Goal: Transaction & Acquisition: Purchase product/service

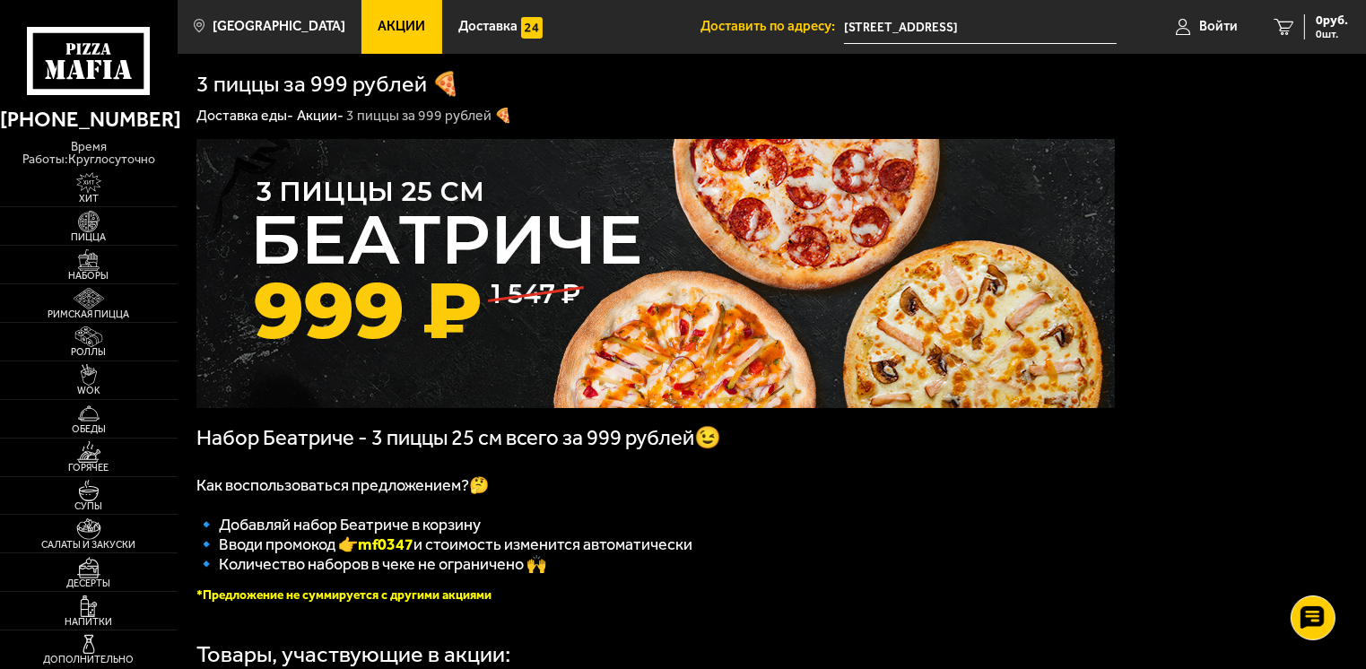
click at [915, 34] on input "[STREET_ADDRESS]" at bounding box center [981, 27] width 274 height 33
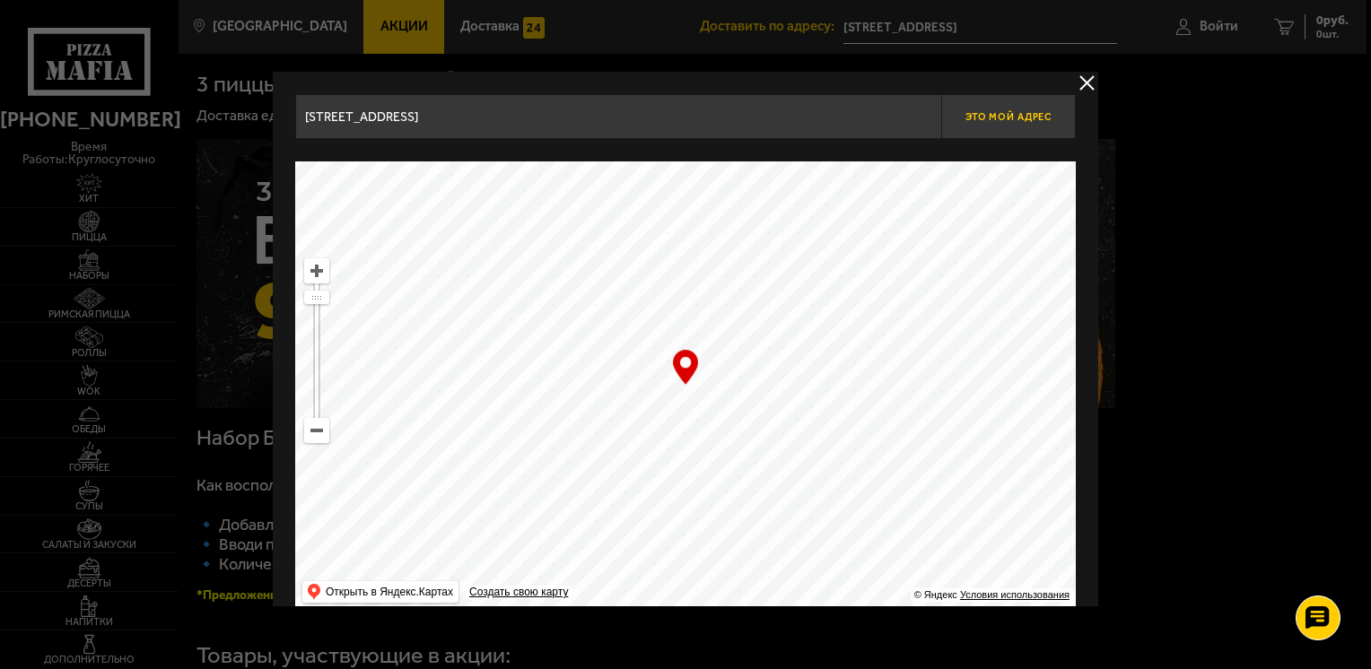
click at [991, 115] on span "Это мой адрес" at bounding box center [1008, 117] width 86 height 12
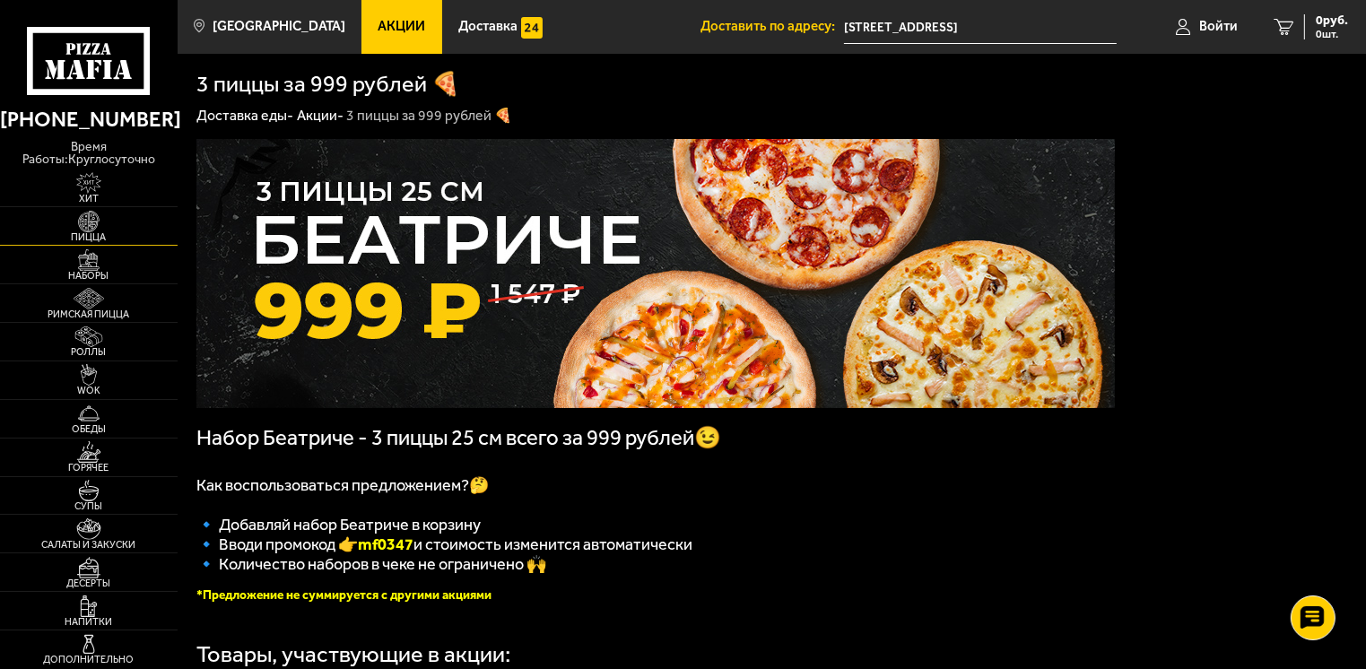
click at [87, 213] on img at bounding box center [89, 222] width 55 height 22
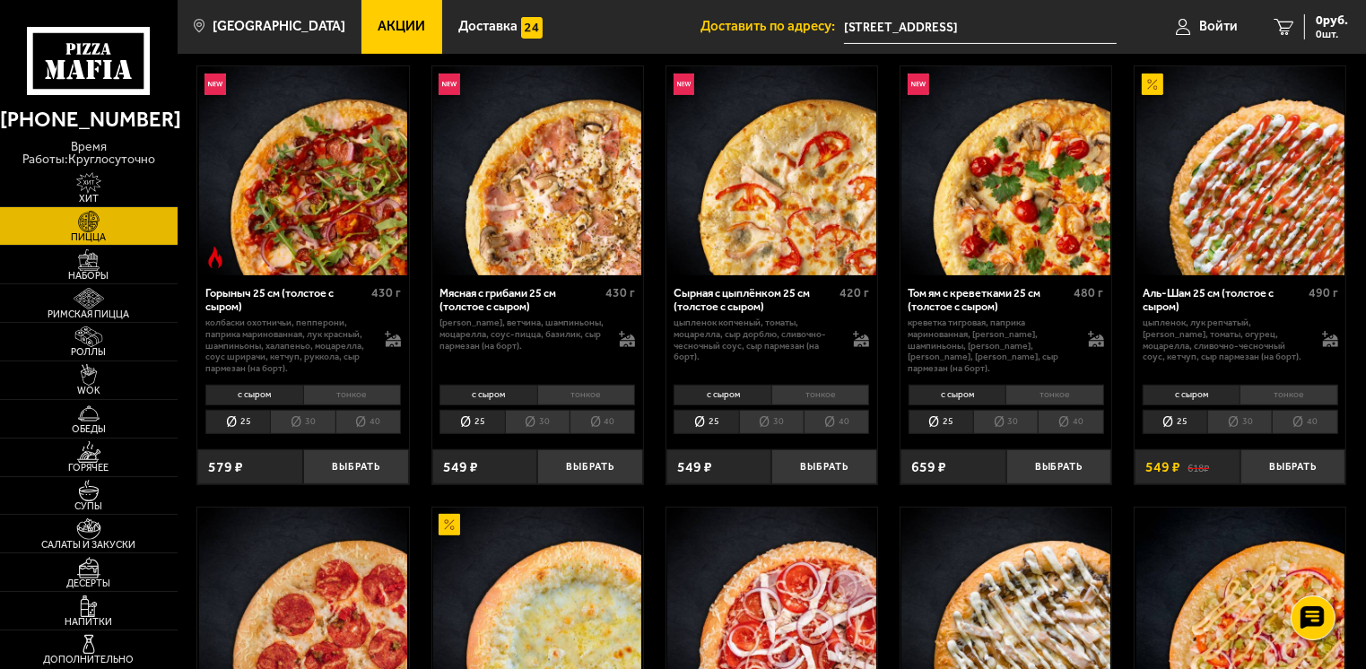
scroll to position [538, 0]
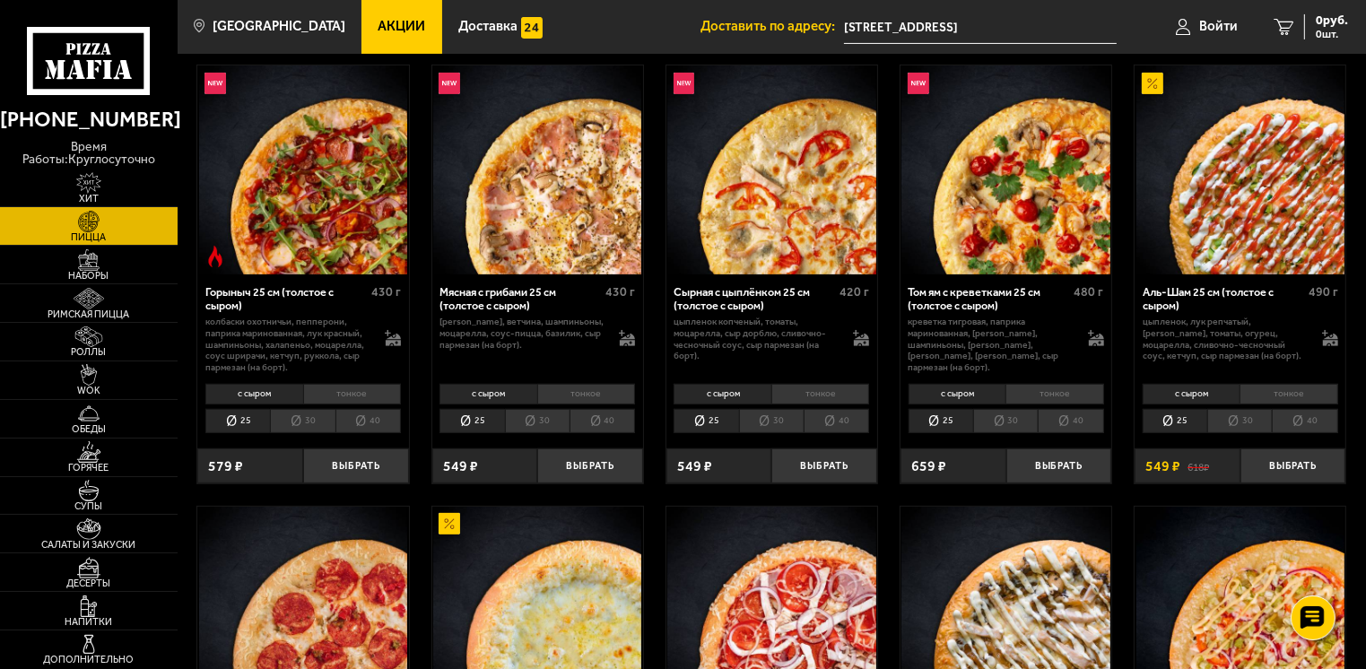
click at [1244, 420] on li "30" at bounding box center [1239, 421] width 65 height 25
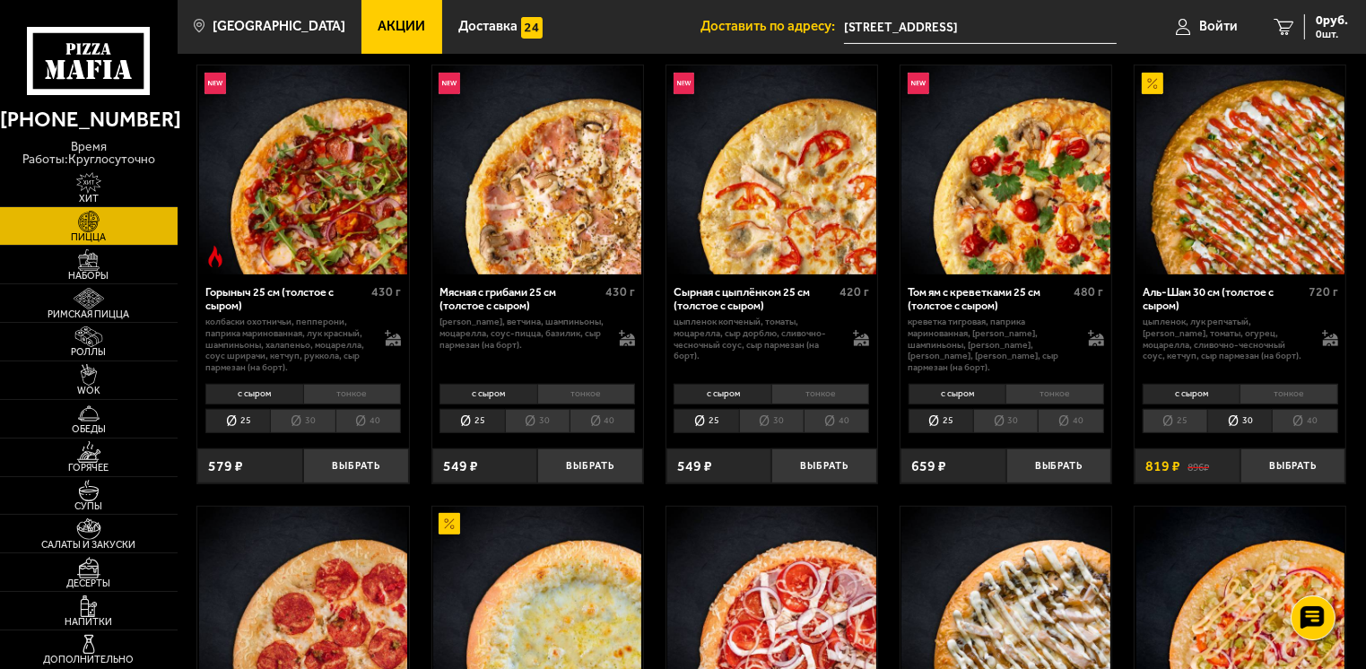
click at [1185, 423] on li "25" at bounding box center [1175, 421] width 65 height 25
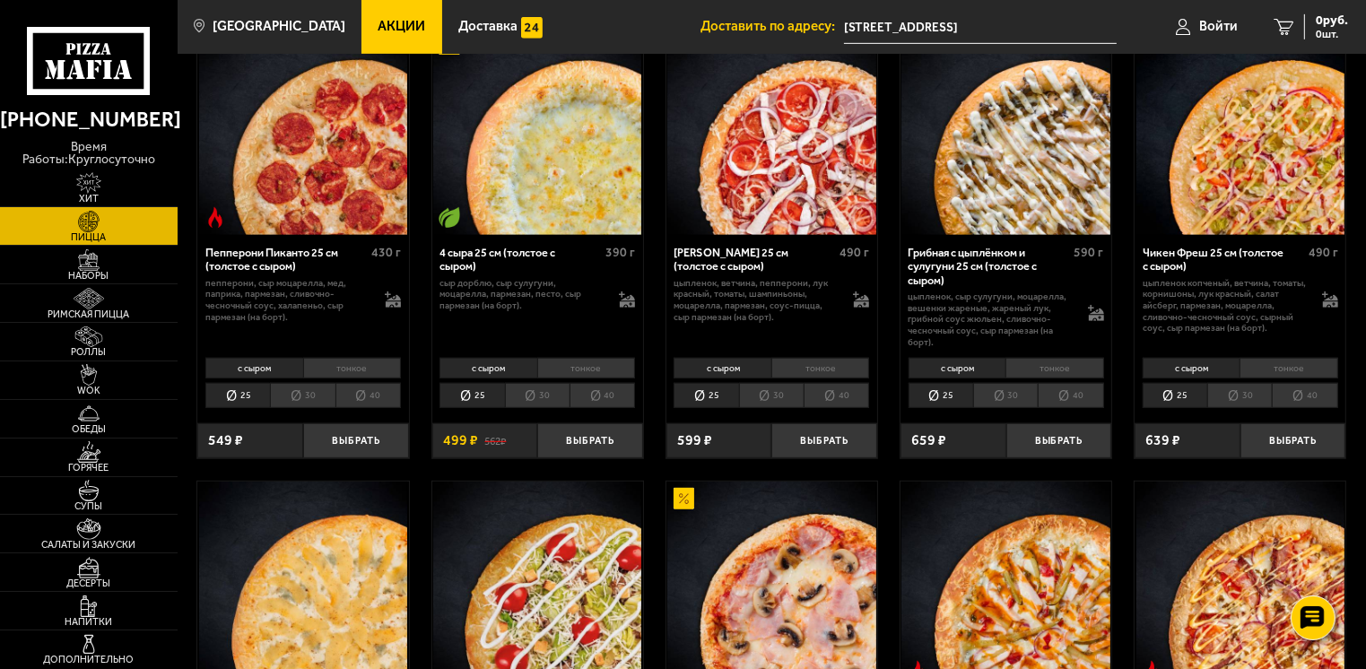
scroll to position [1256, 0]
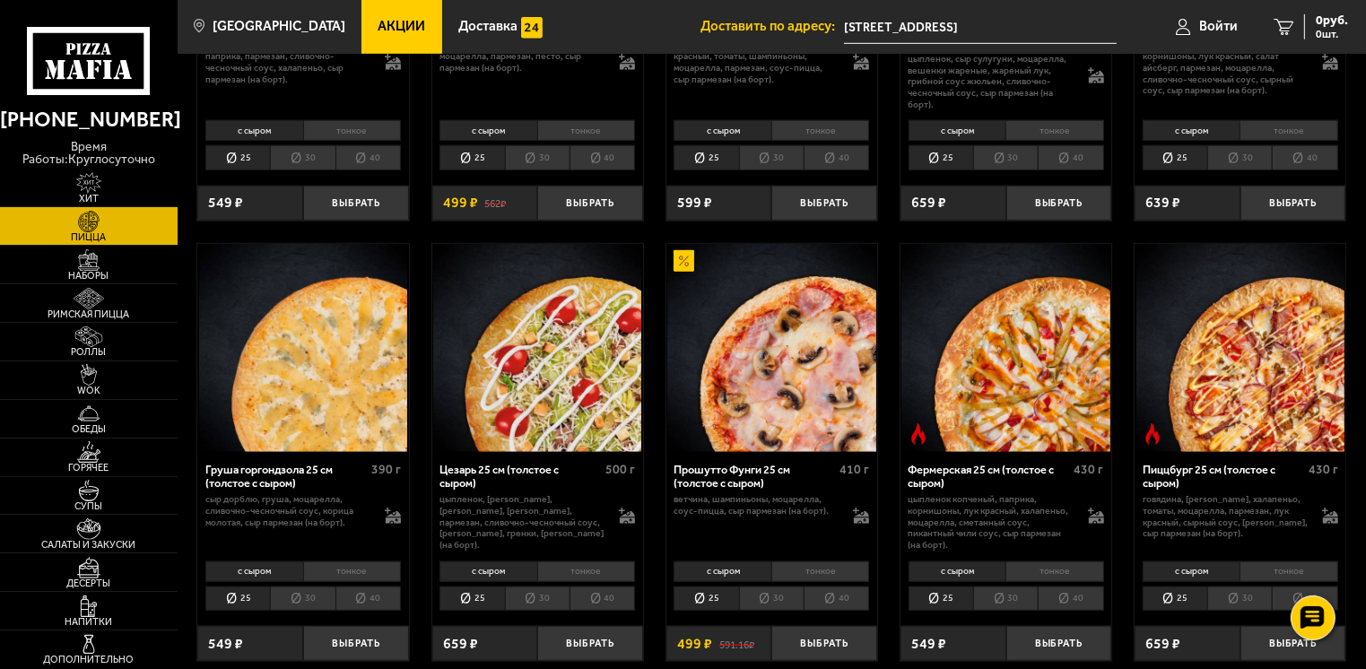
click at [545, 593] on li "30" at bounding box center [537, 599] width 65 height 25
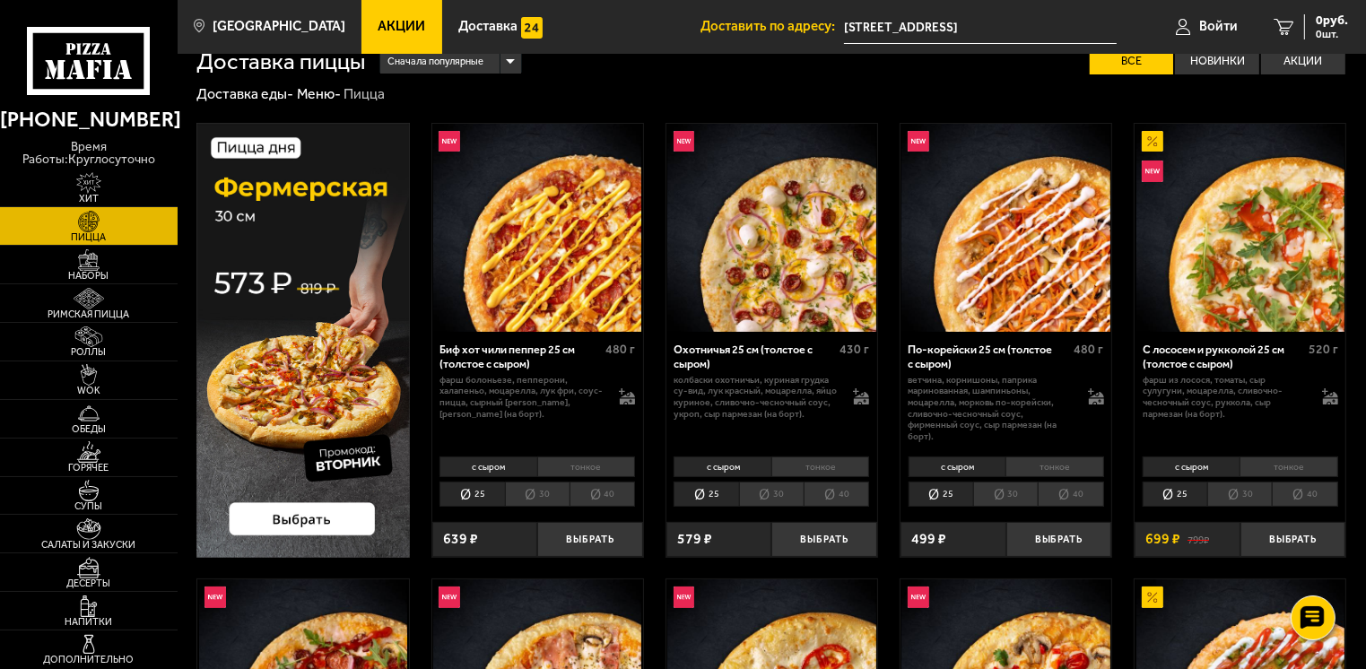
scroll to position [0, 0]
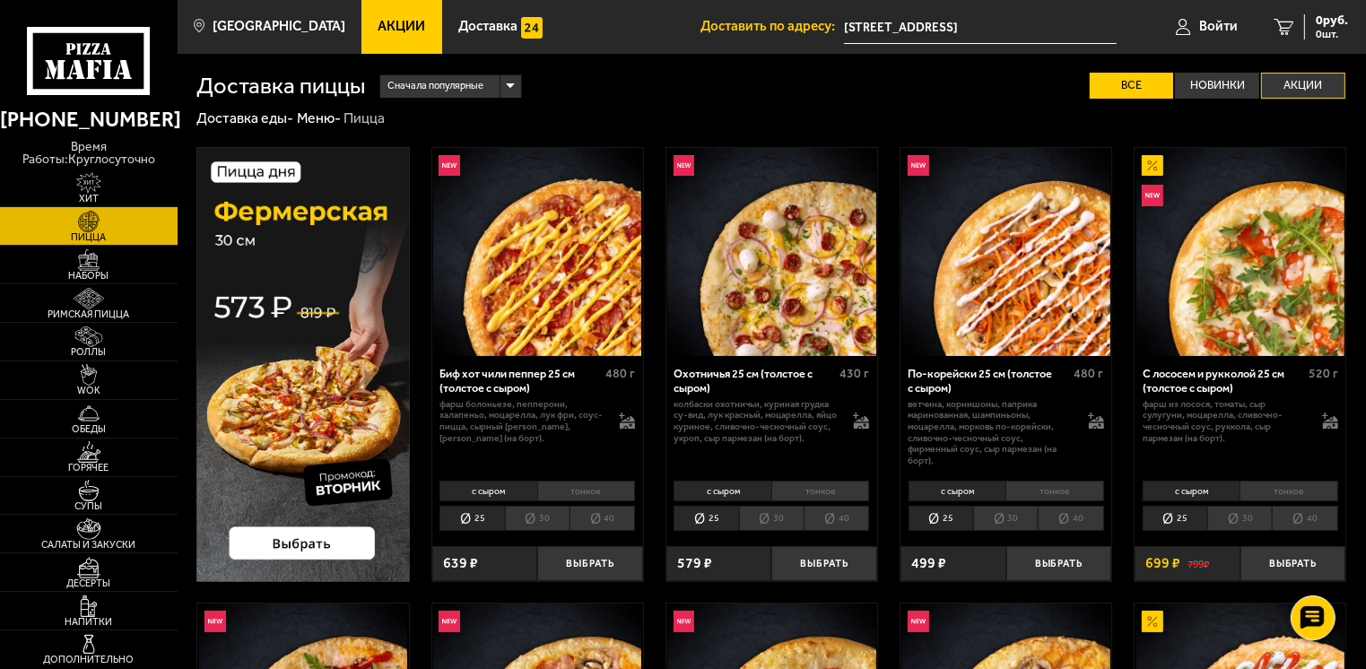
click at [1299, 84] on label "Акции" at bounding box center [1303, 86] width 84 height 26
click at [0, 0] on input "Акции" at bounding box center [0, 0] width 0 height 0
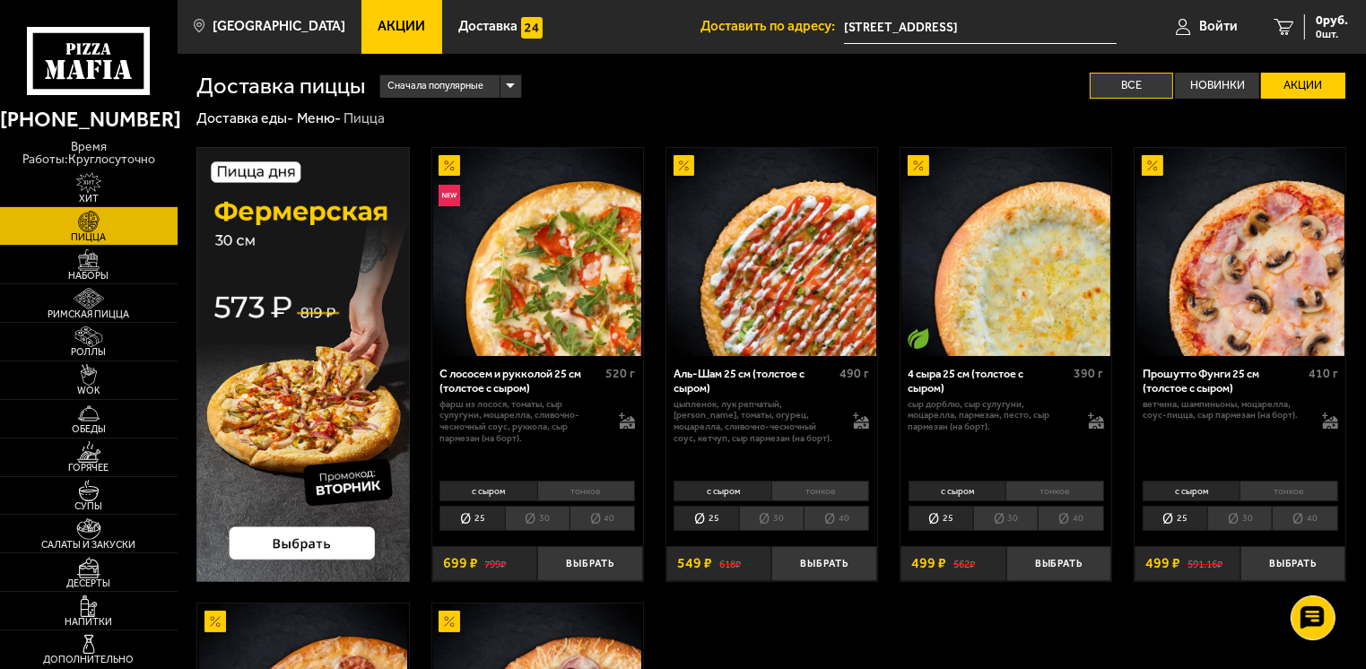
click at [1129, 81] on label "Все" at bounding box center [1132, 86] width 84 height 26
click at [0, 0] on input "Все" at bounding box center [0, 0] width 0 height 0
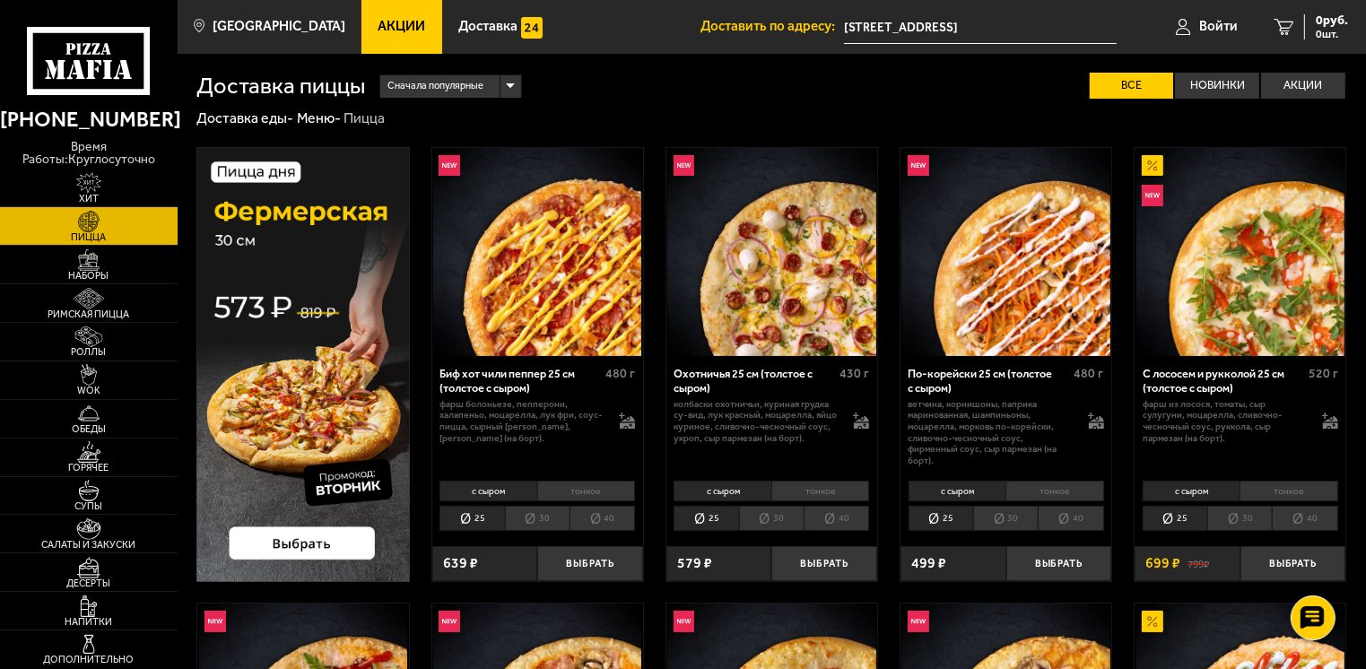
click at [87, 59] on icon at bounding box center [88, 61] width 123 height 68
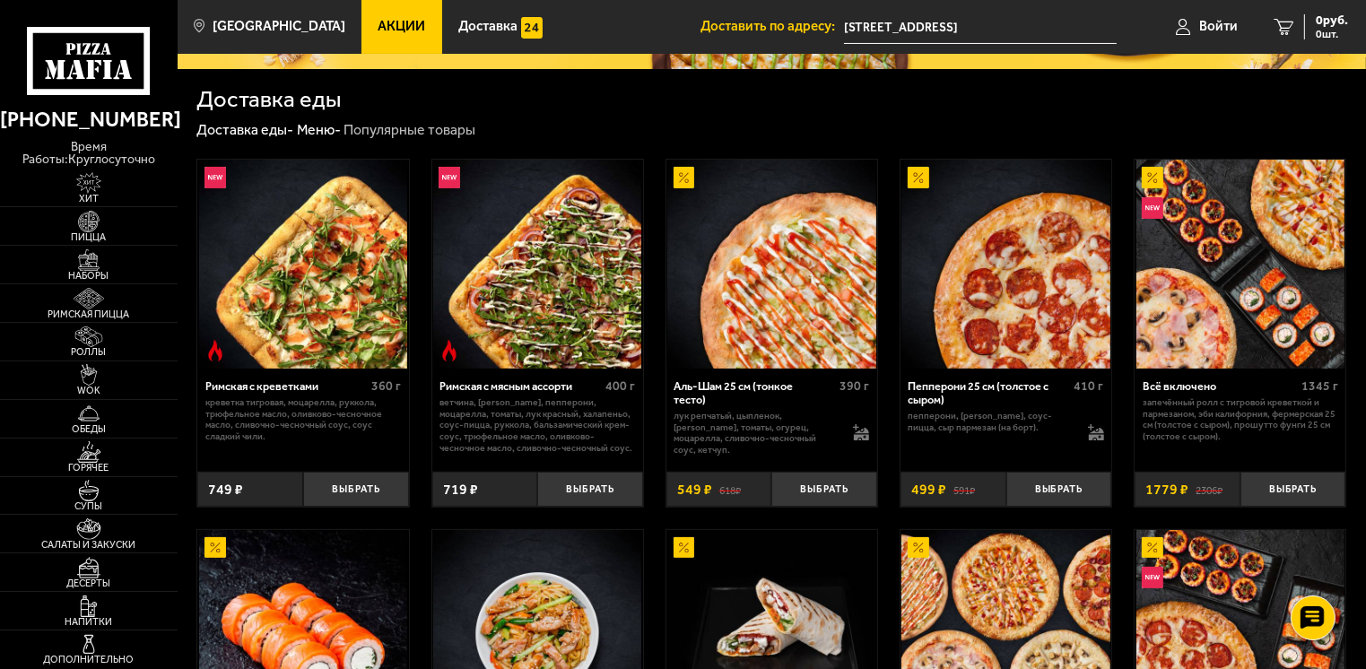
scroll to position [448, 0]
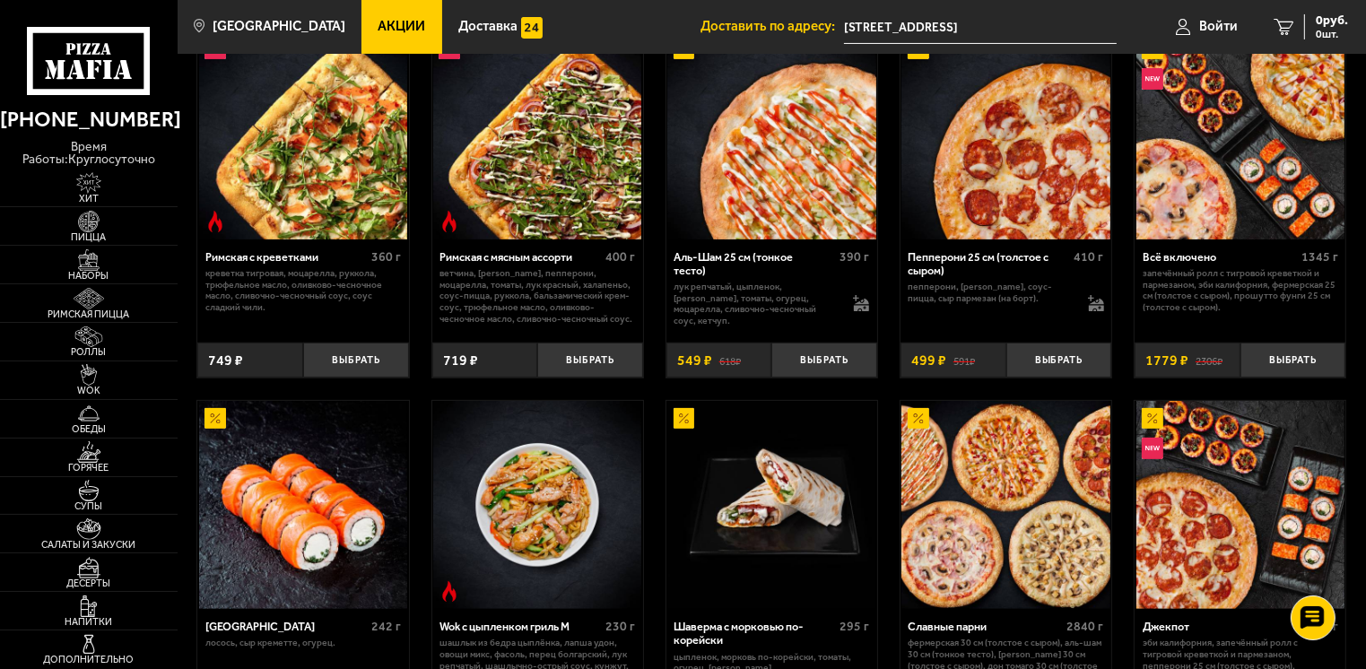
click at [983, 510] on img at bounding box center [1005, 505] width 208 height 208
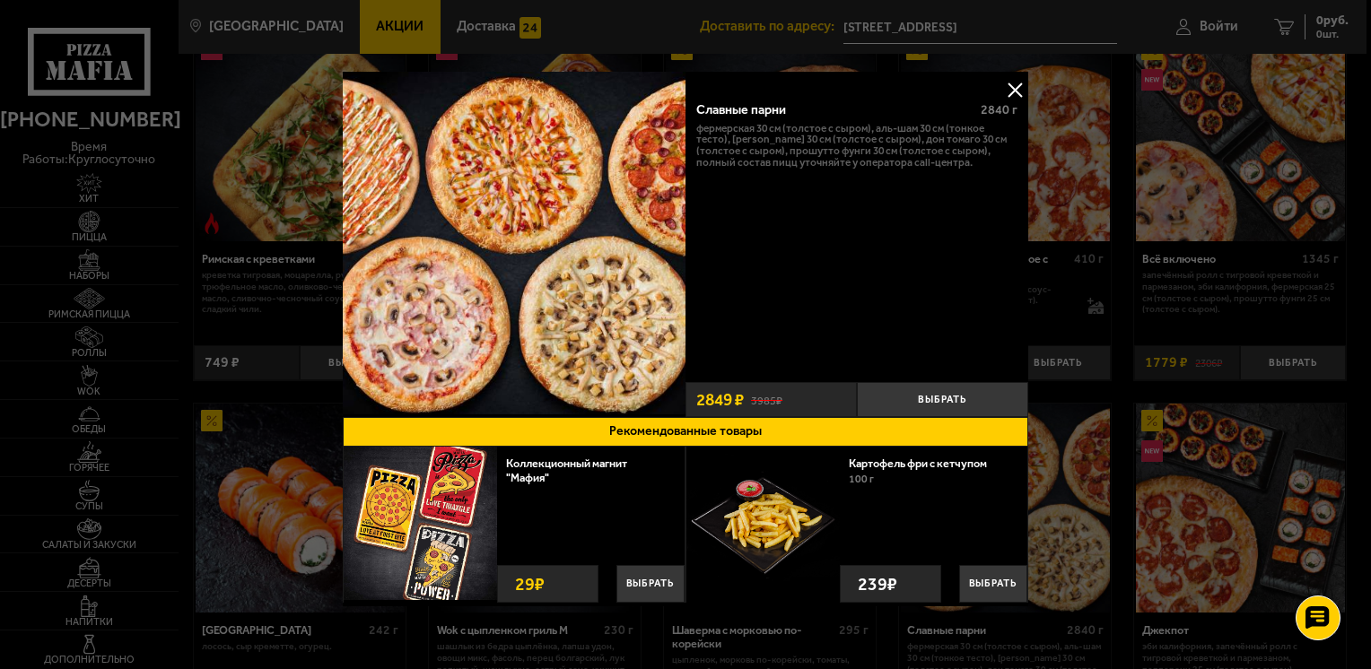
click at [1015, 88] on button at bounding box center [1014, 89] width 27 height 27
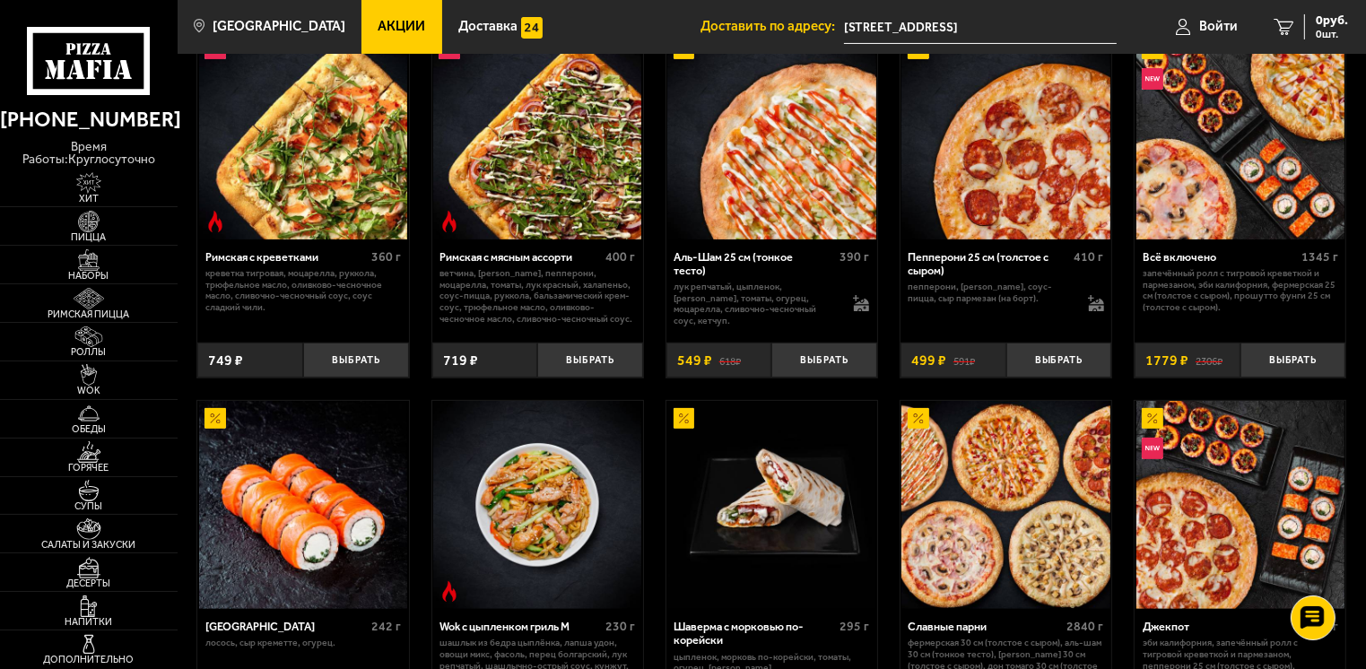
click at [1023, 490] on img at bounding box center [1005, 505] width 208 height 208
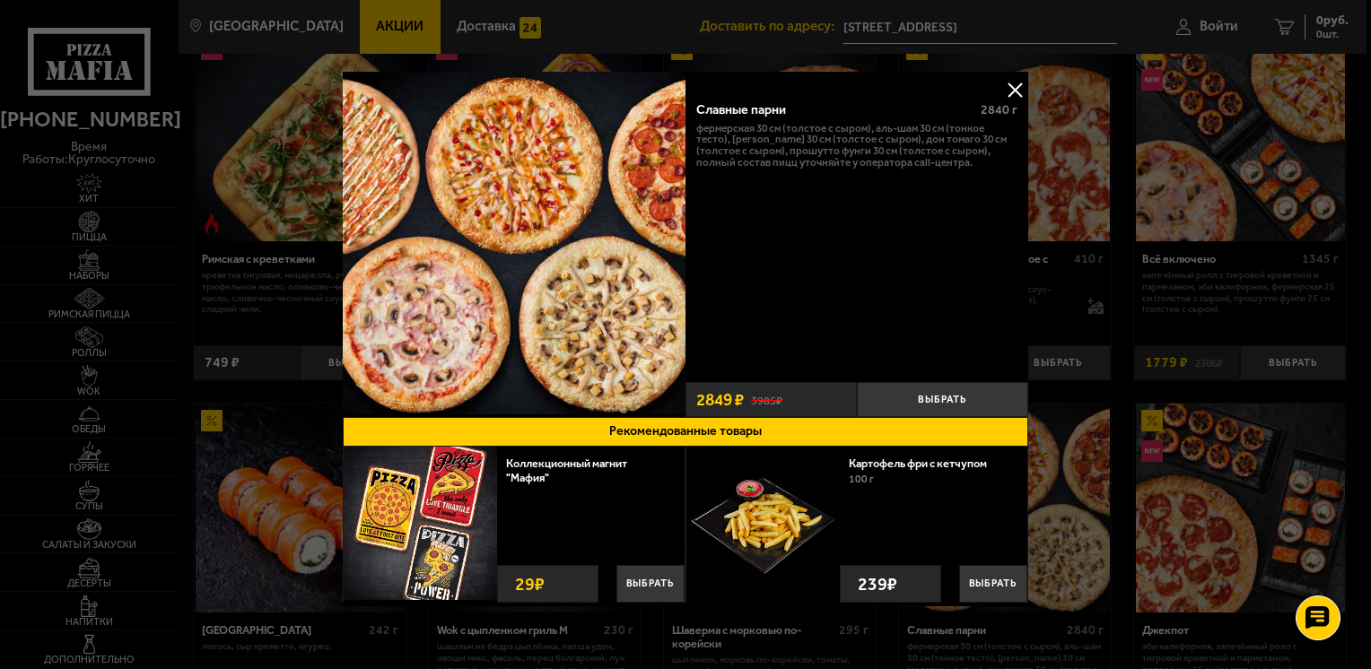
click at [570, 282] on img at bounding box center [514, 243] width 343 height 343
click at [791, 192] on div "Славные парни 2840 г Фермерская 30 см (толстое с сыром), Аль-Шам 30 см (тонкое …" at bounding box center [856, 232] width 343 height 285
click at [1005, 87] on button at bounding box center [1014, 89] width 27 height 27
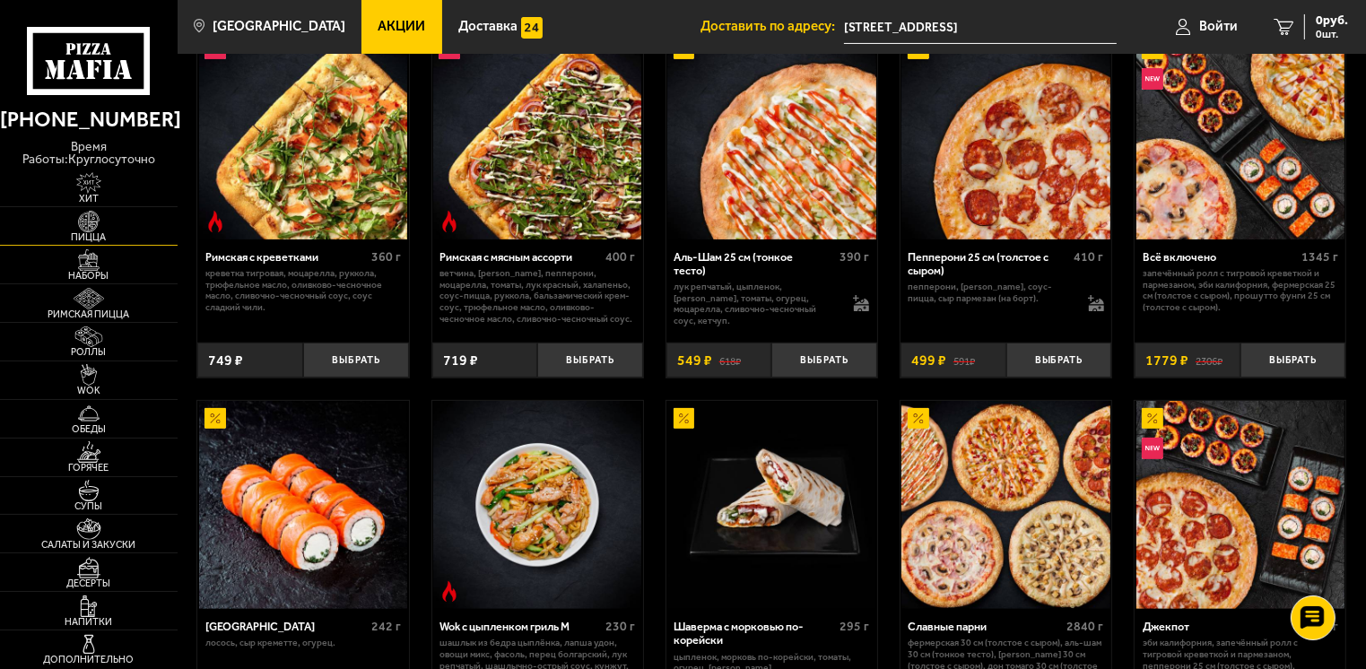
click at [97, 232] on span "Пицца" at bounding box center [89, 237] width 178 height 10
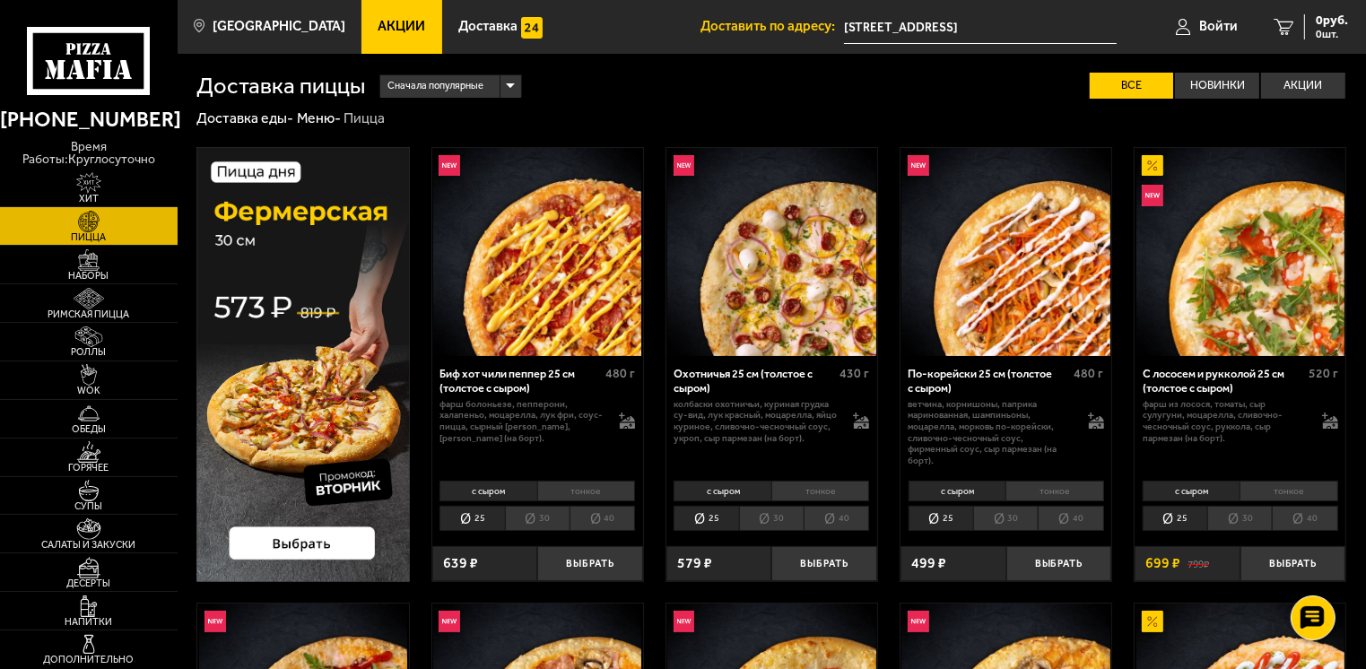
click at [315, 366] on img at bounding box center [302, 364] width 213 height 435
click at [91, 256] on img at bounding box center [89, 260] width 55 height 22
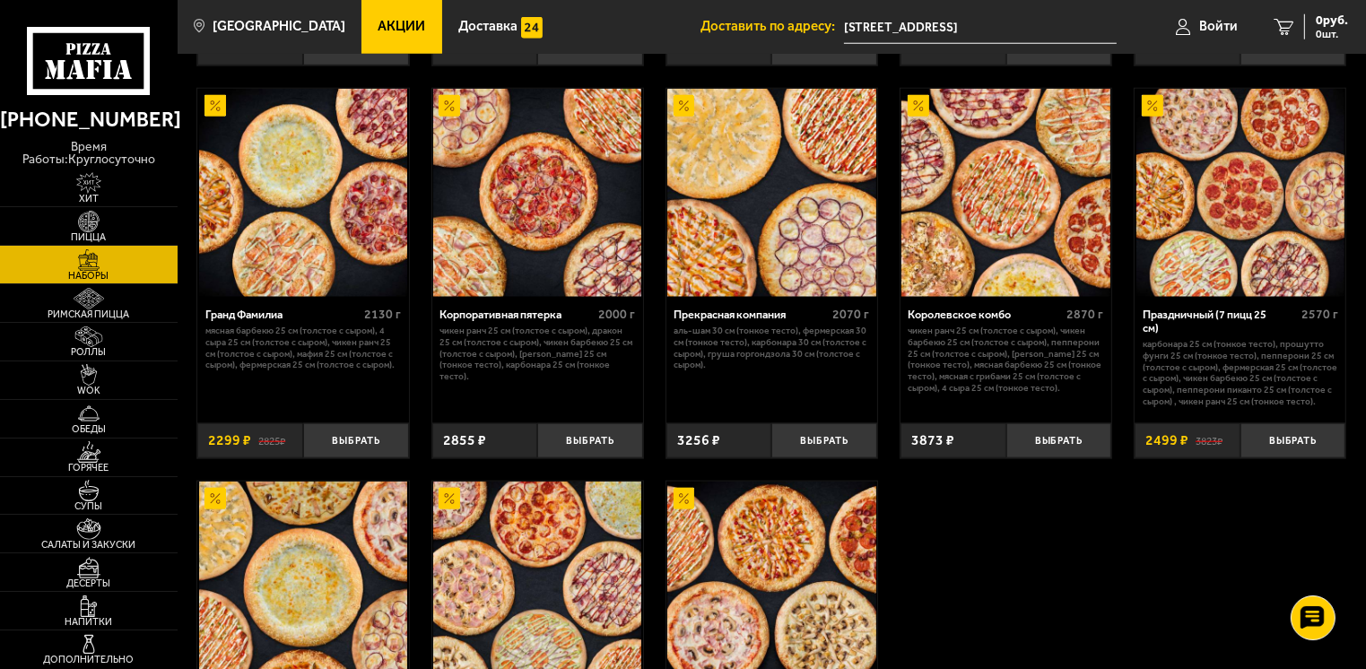
scroll to position [2153, 0]
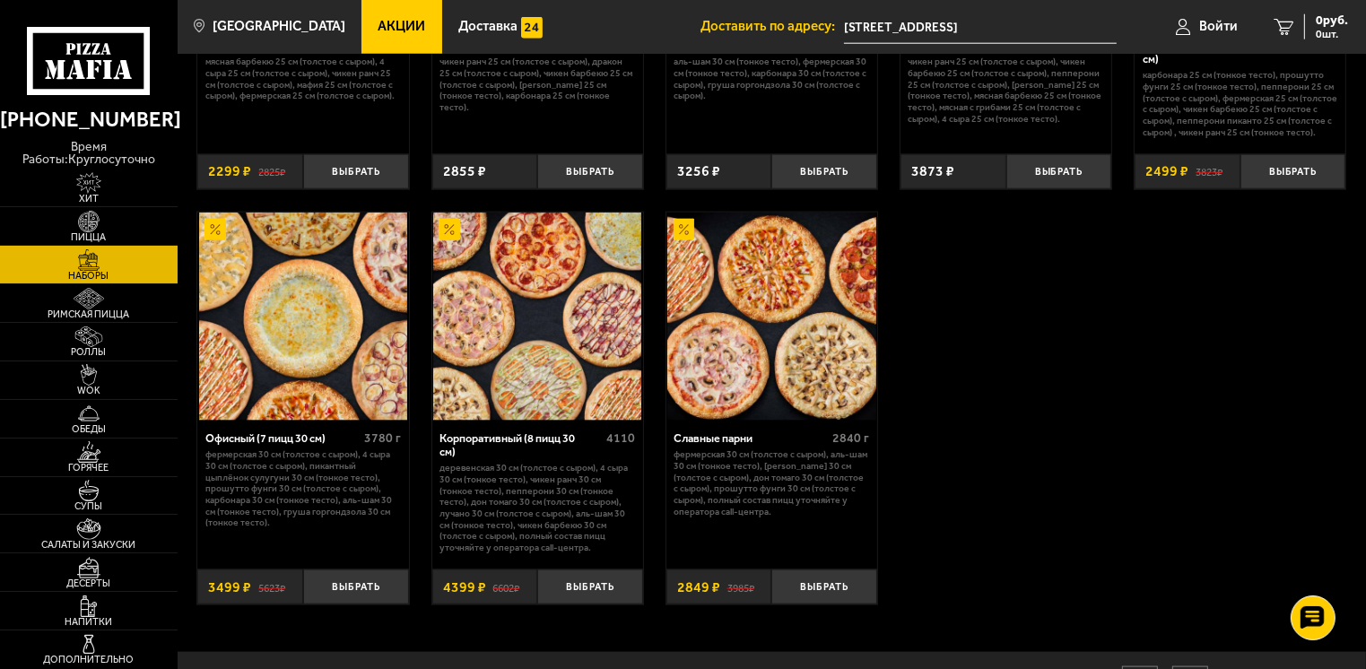
click at [554, 348] on img at bounding box center [537, 317] width 208 height 208
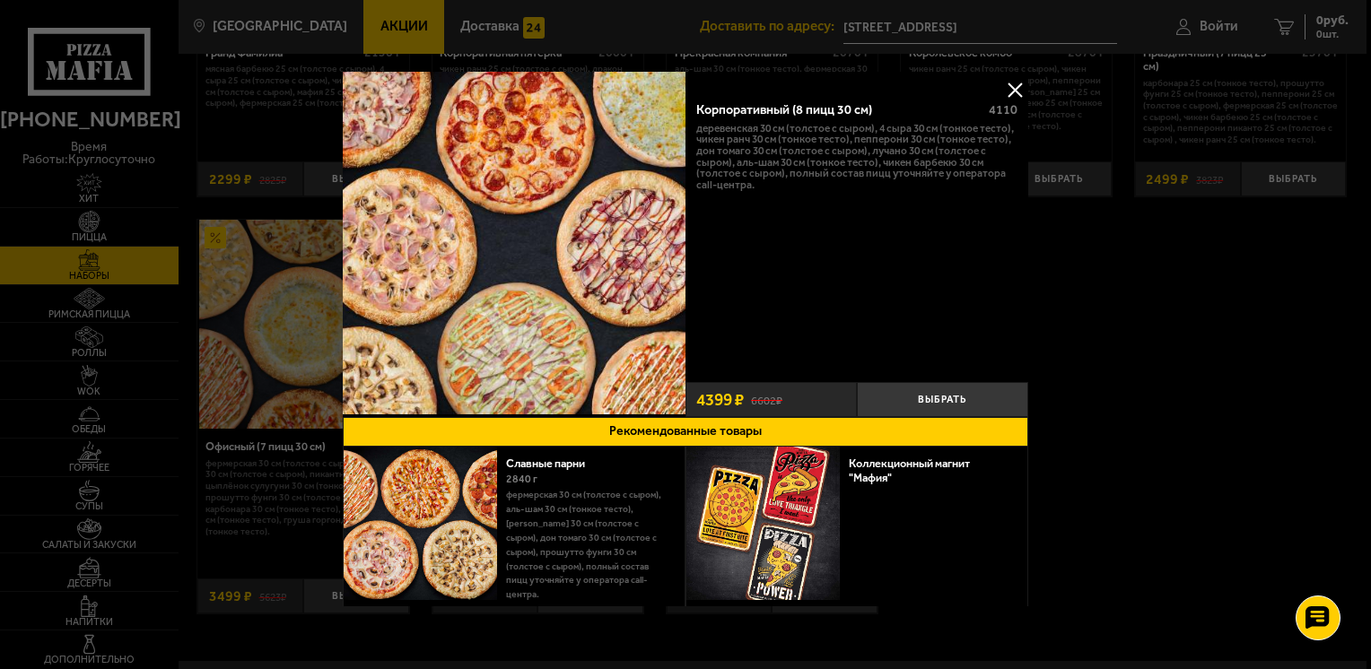
click at [1012, 88] on button at bounding box center [1014, 89] width 27 height 27
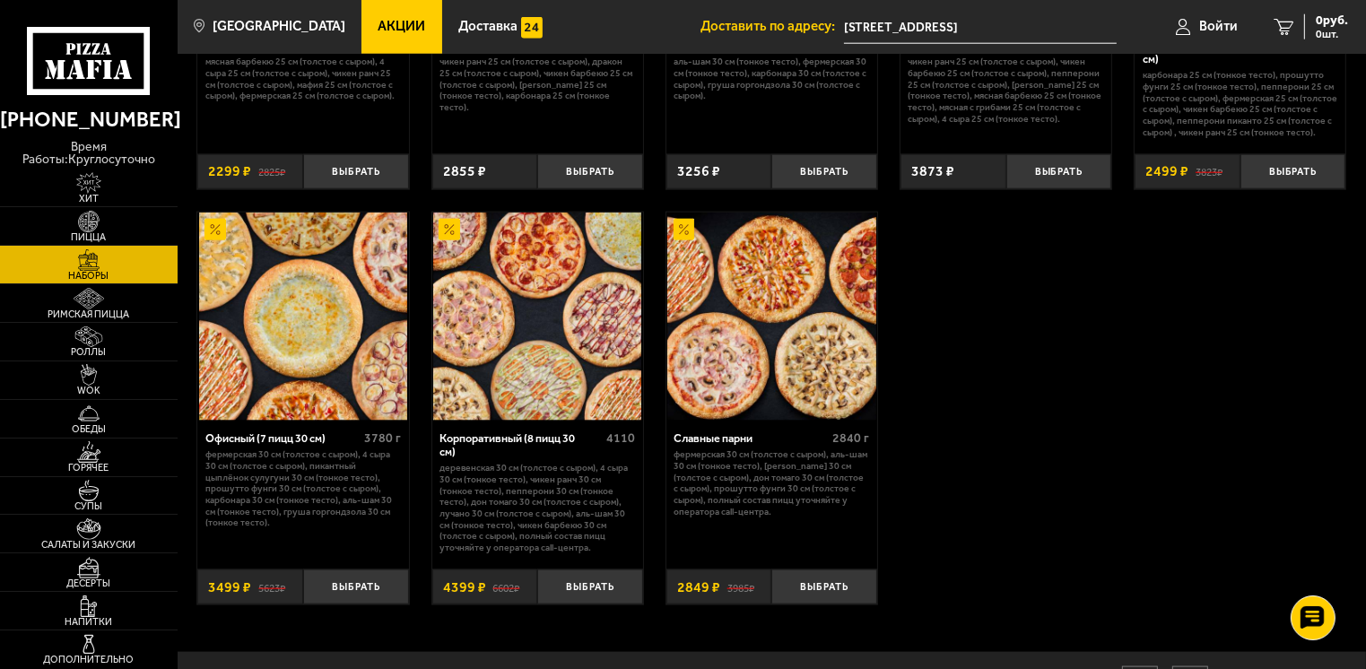
click at [768, 336] on img at bounding box center [771, 317] width 208 height 208
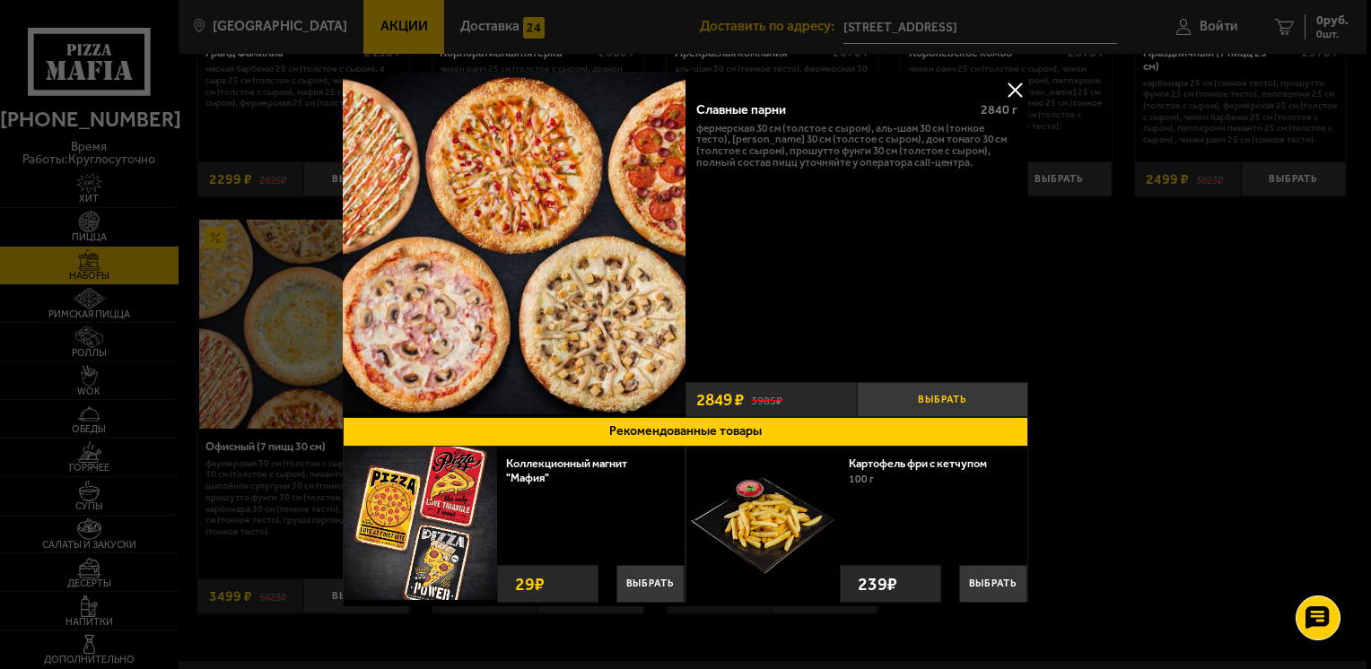
click at [947, 402] on button "Выбрать" at bounding box center [942, 399] width 171 height 35
click at [1008, 91] on button at bounding box center [1014, 89] width 27 height 27
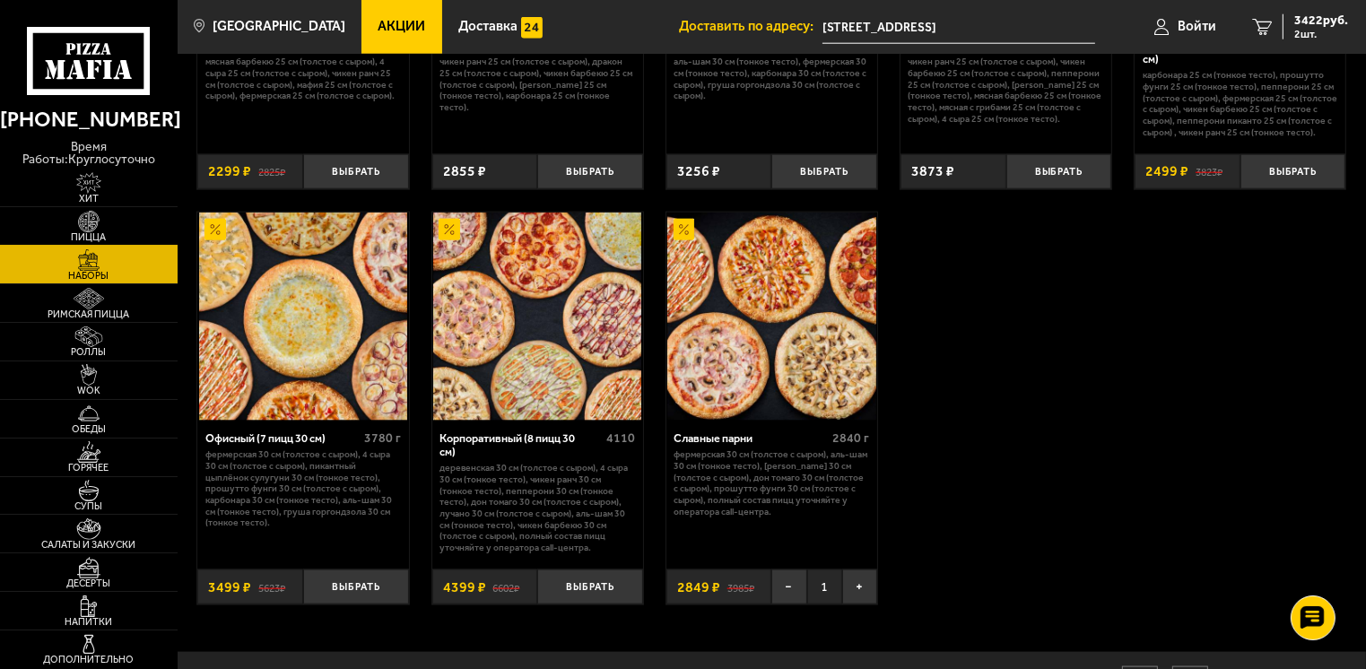
click at [97, 211] on img at bounding box center [89, 222] width 55 height 22
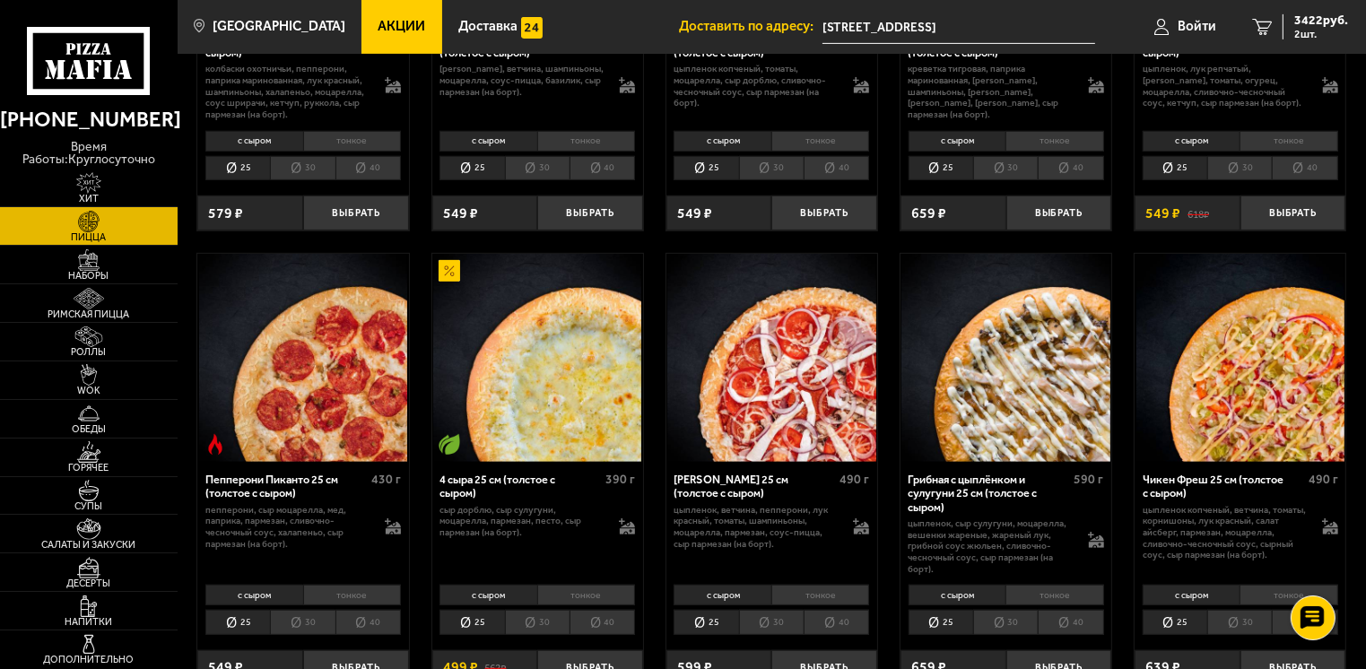
scroll to position [897, 0]
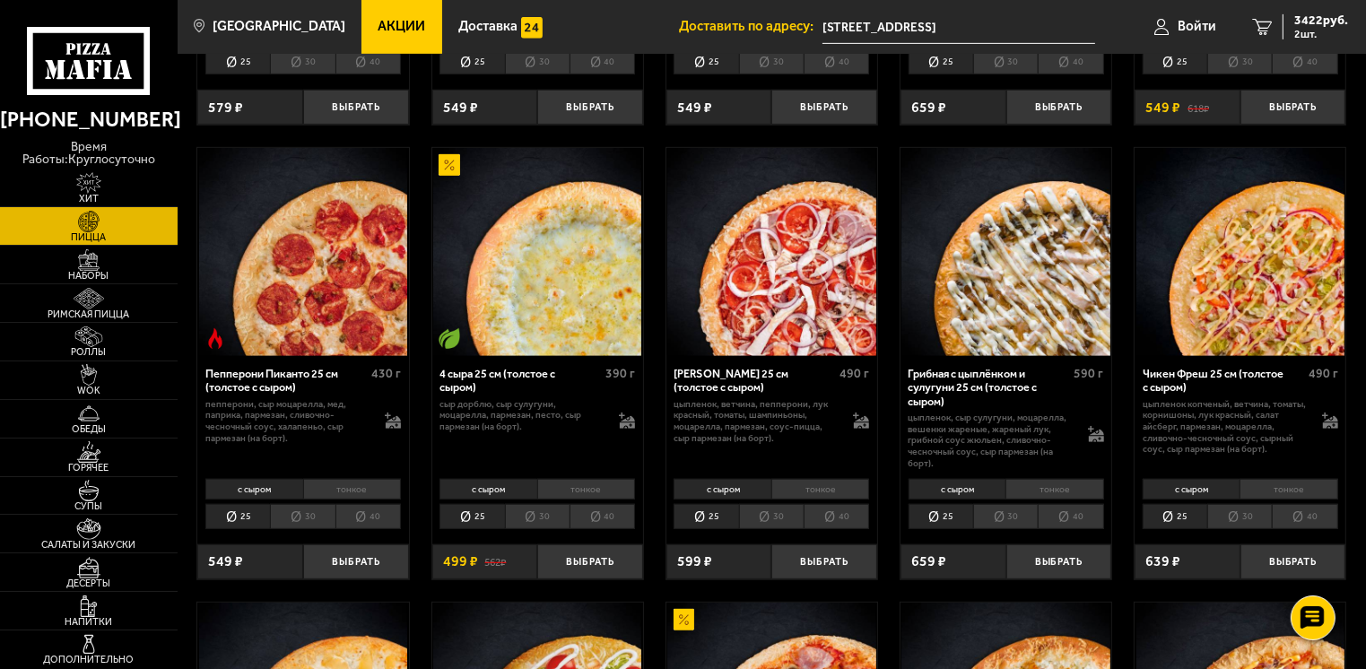
click at [1244, 518] on li "30" at bounding box center [1239, 516] width 65 height 25
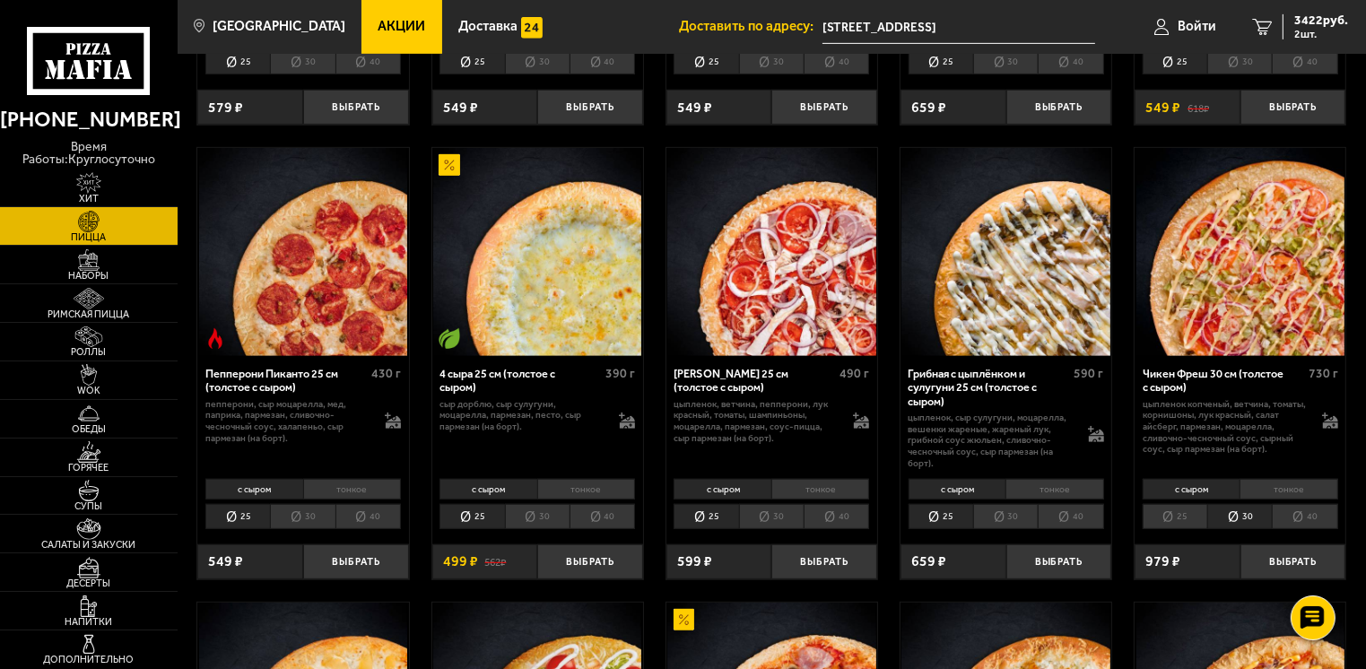
click at [1190, 520] on li "25" at bounding box center [1175, 516] width 65 height 25
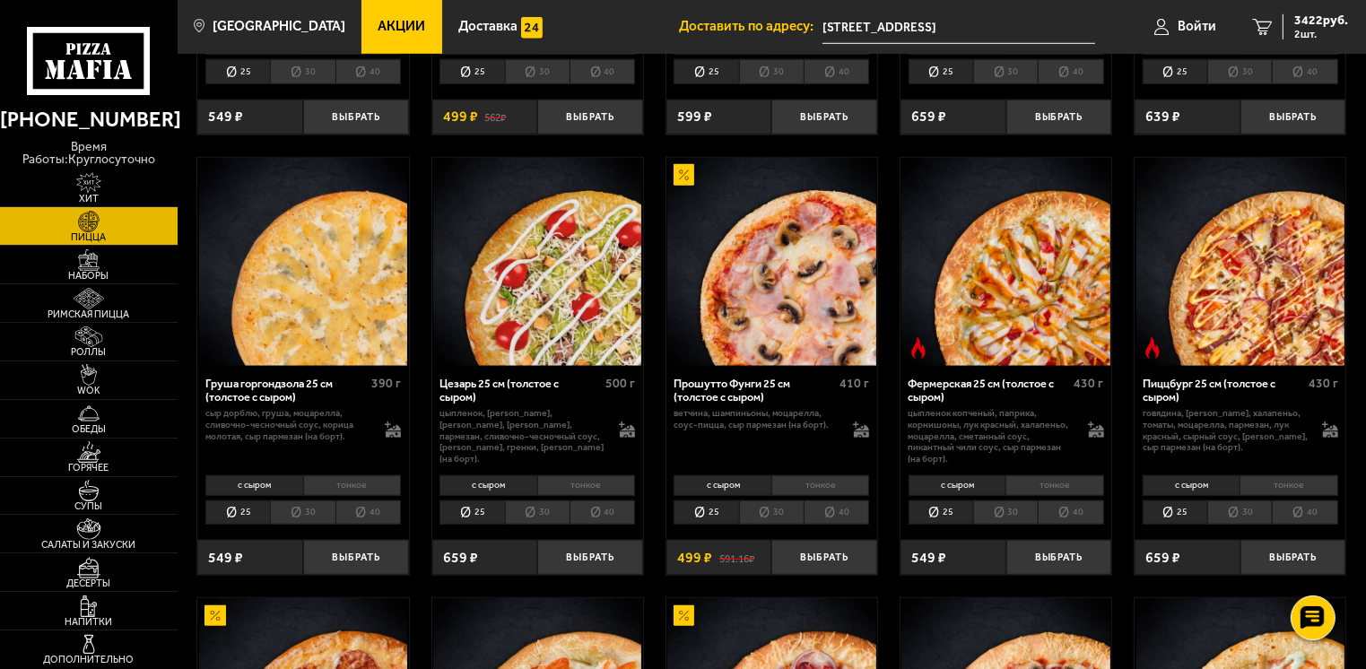
scroll to position [1345, 0]
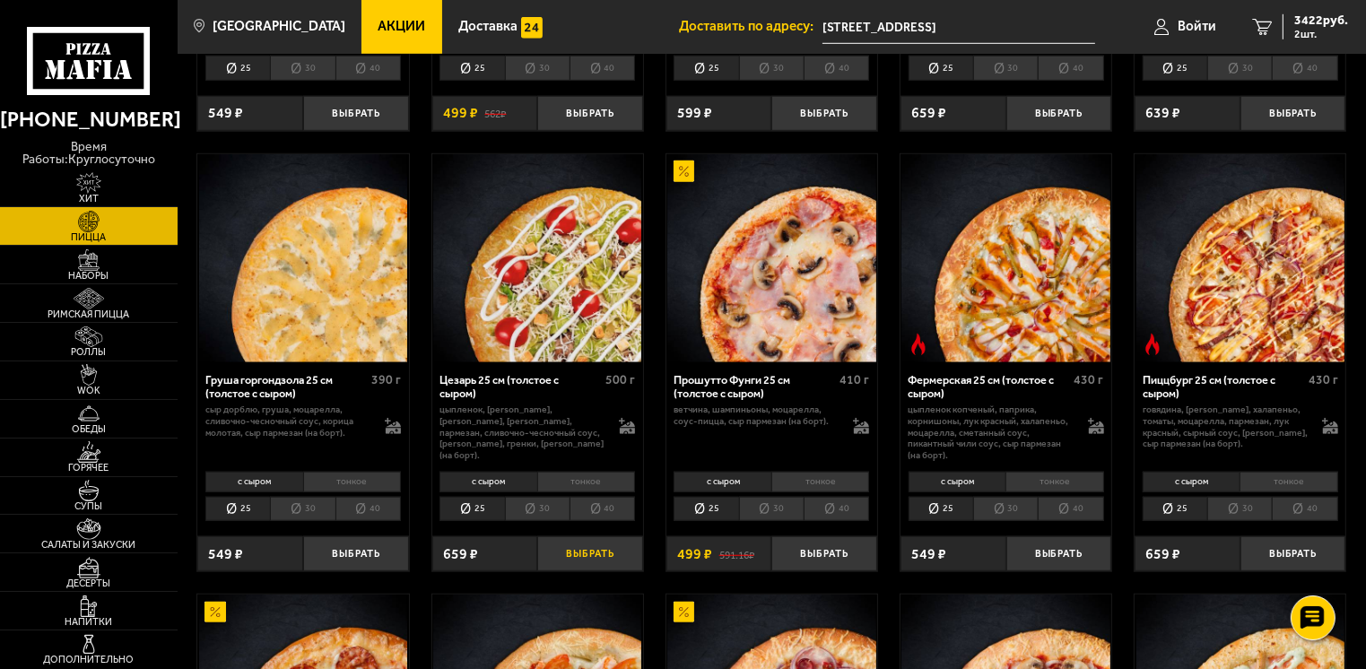
click at [597, 551] on button "Выбрать" at bounding box center [590, 553] width 106 height 35
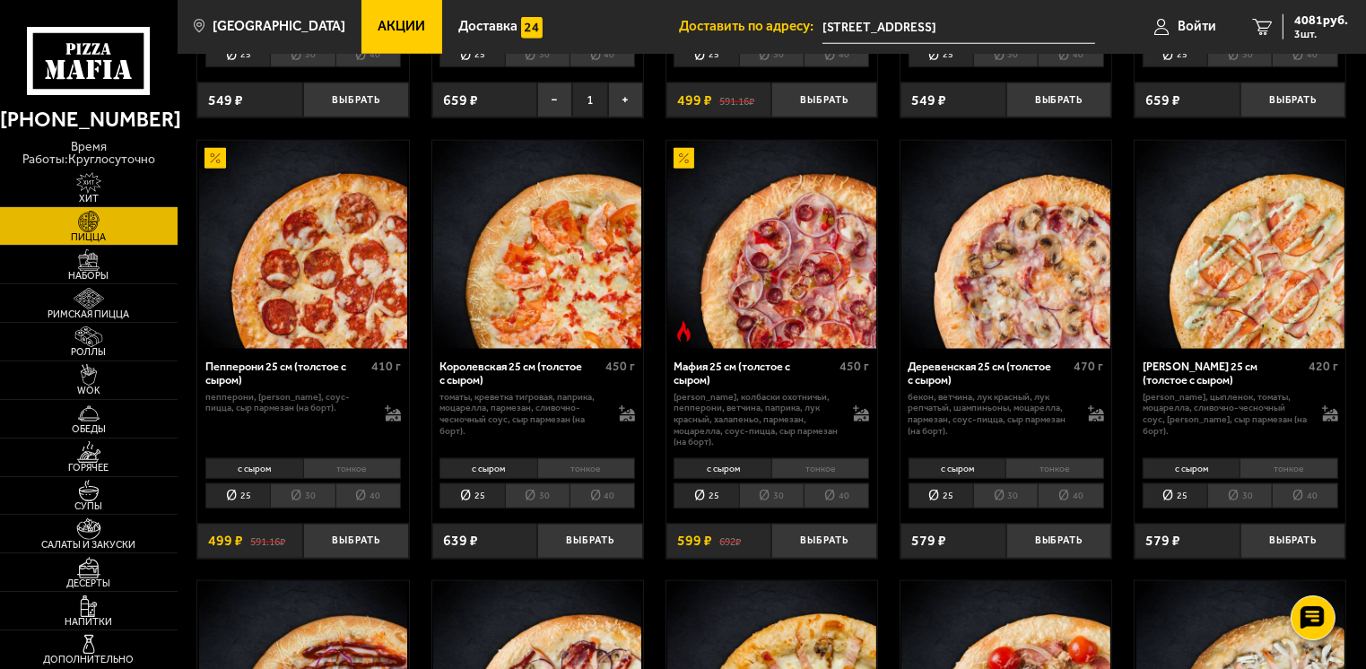
scroll to position [2063, 0]
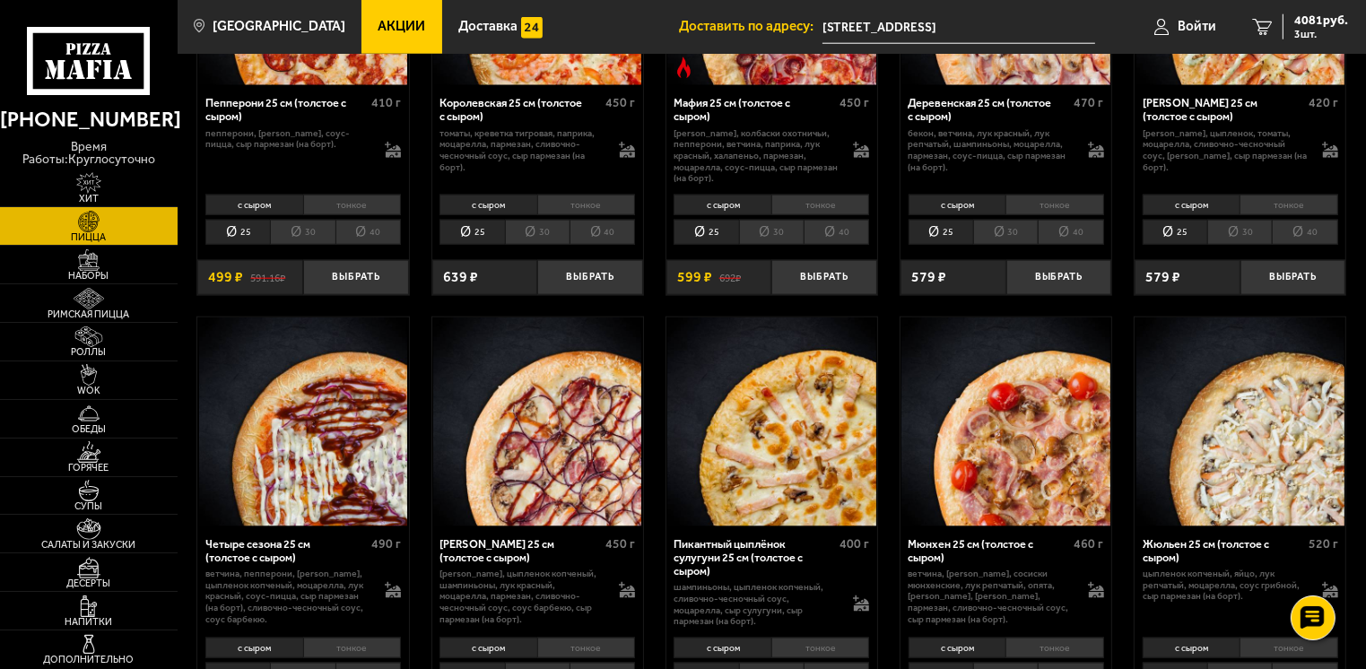
click at [1063, 203] on li "тонкое" at bounding box center [1055, 205] width 98 height 21
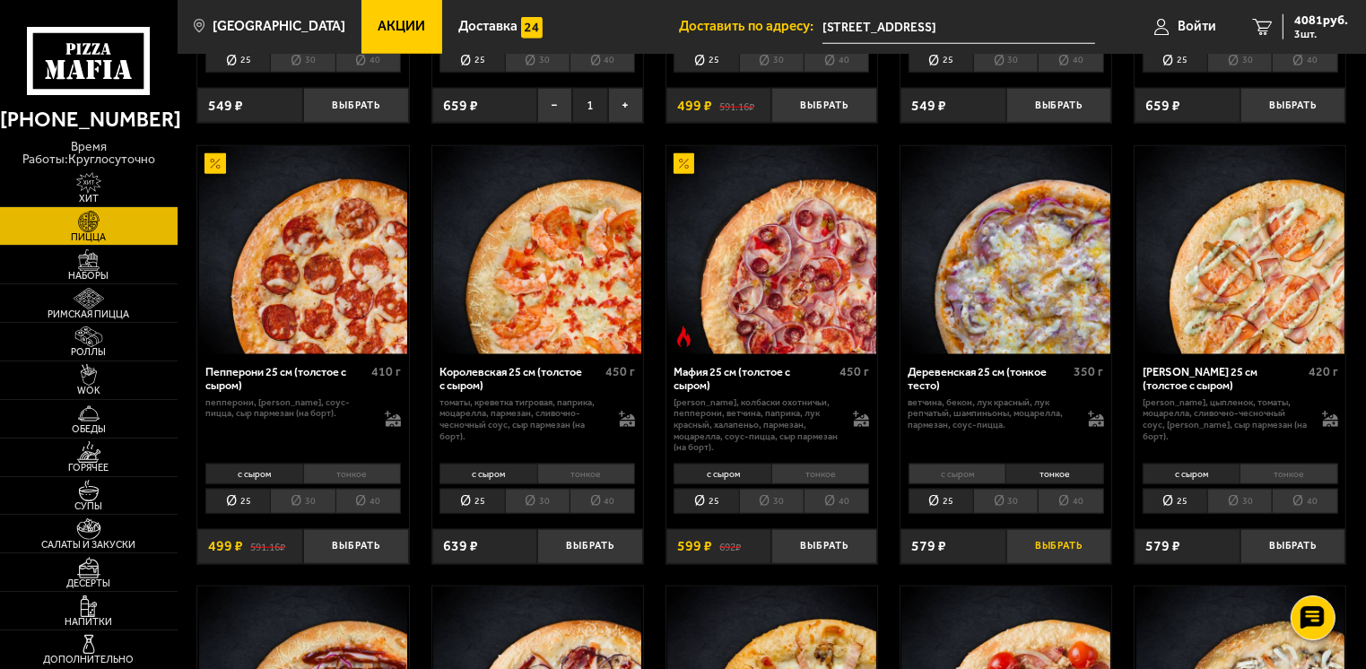
click at [1056, 552] on button "Выбрать" at bounding box center [1059, 546] width 106 height 35
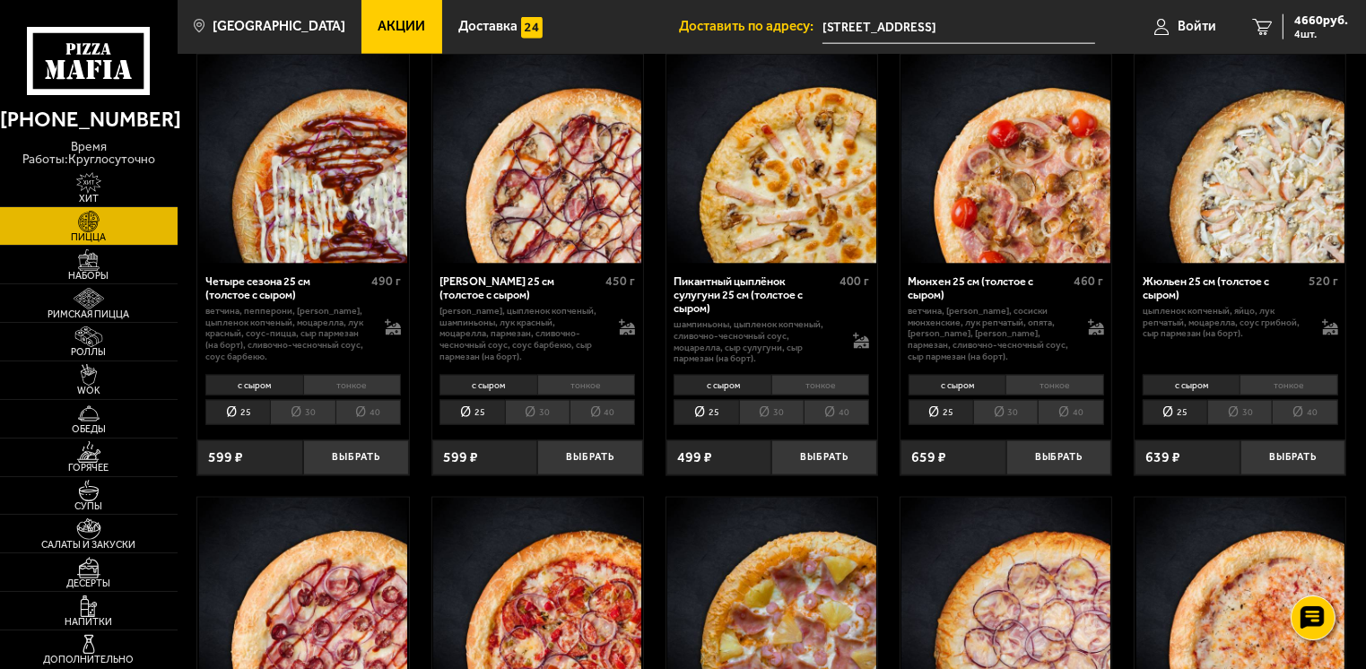
scroll to position [2242, 0]
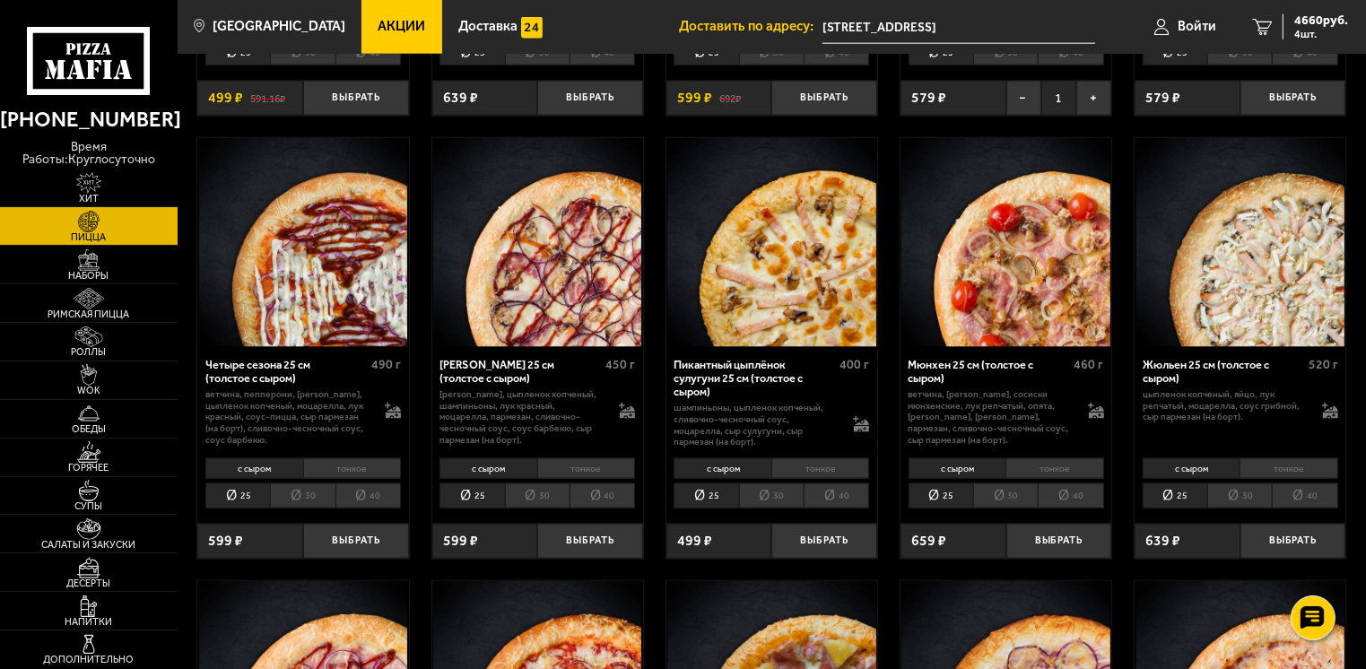
click at [1049, 469] on li "тонкое" at bounding box center [1055, 468] width 98 height 21
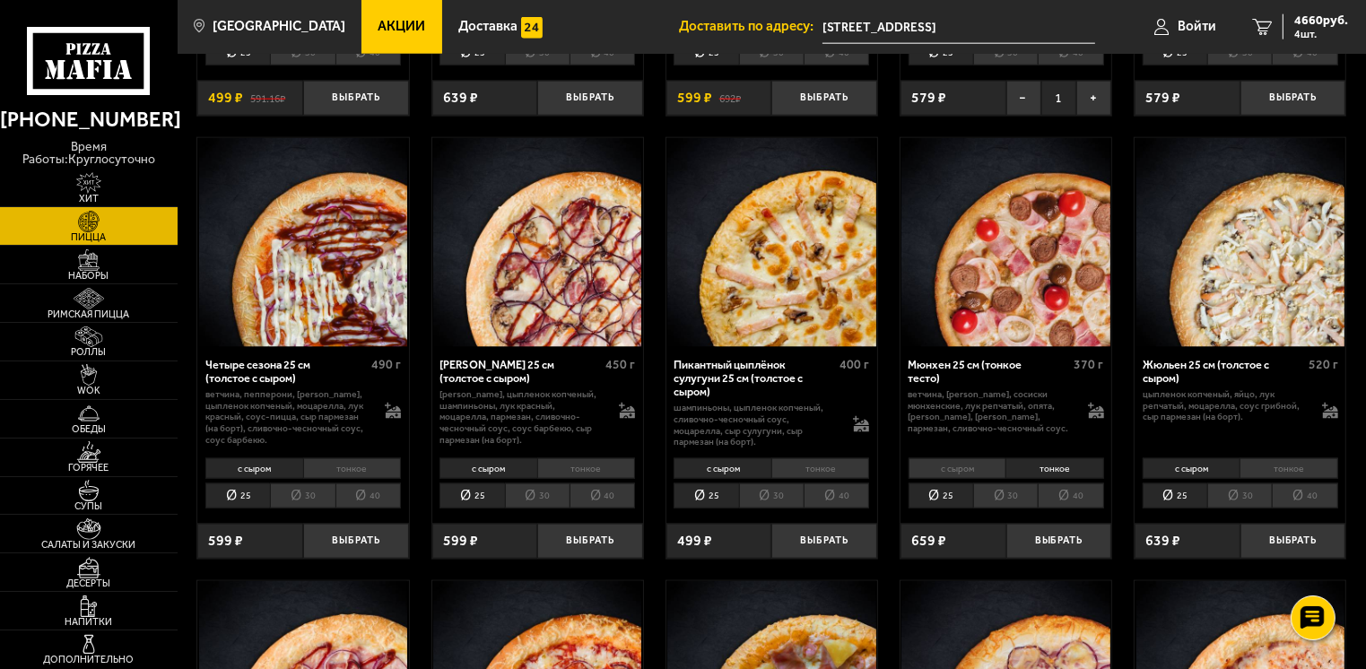
click at [961, 468] on li "с сыром" at bounding box center [957, 468] width 97 height 21
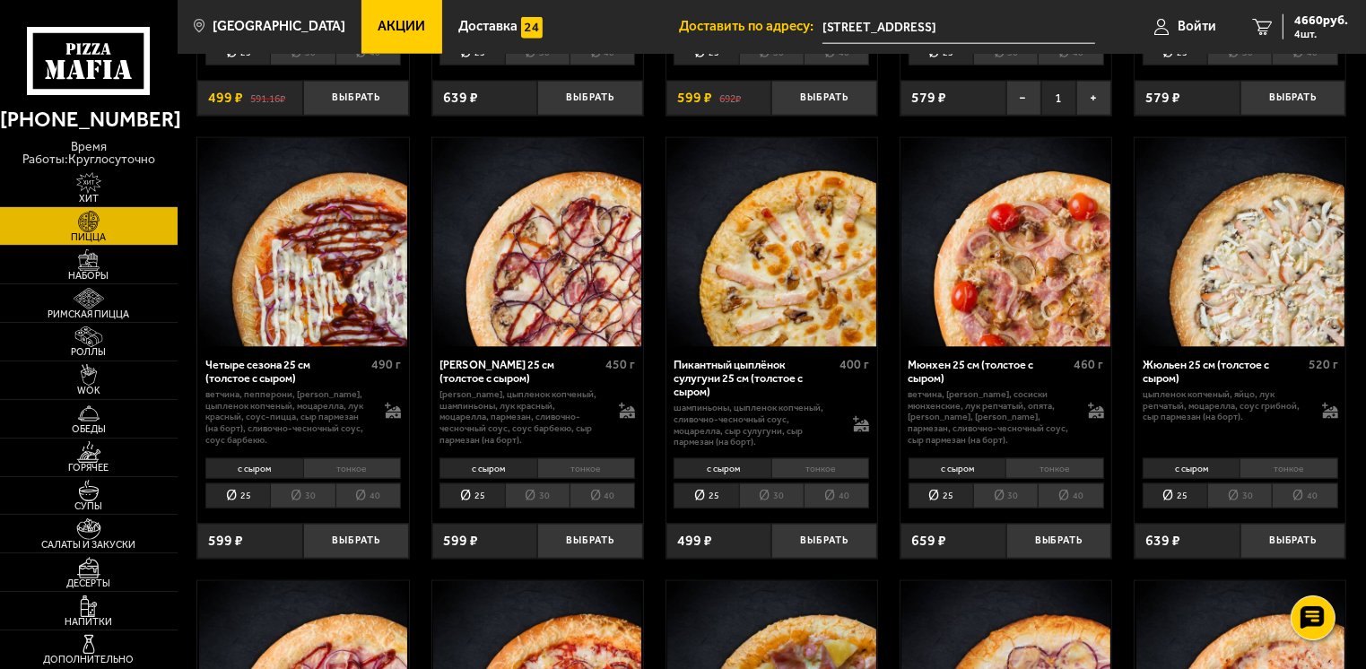
click at [1062, 467] on li "тонкое" at bounding box center [1055, 468] width 98 height 21
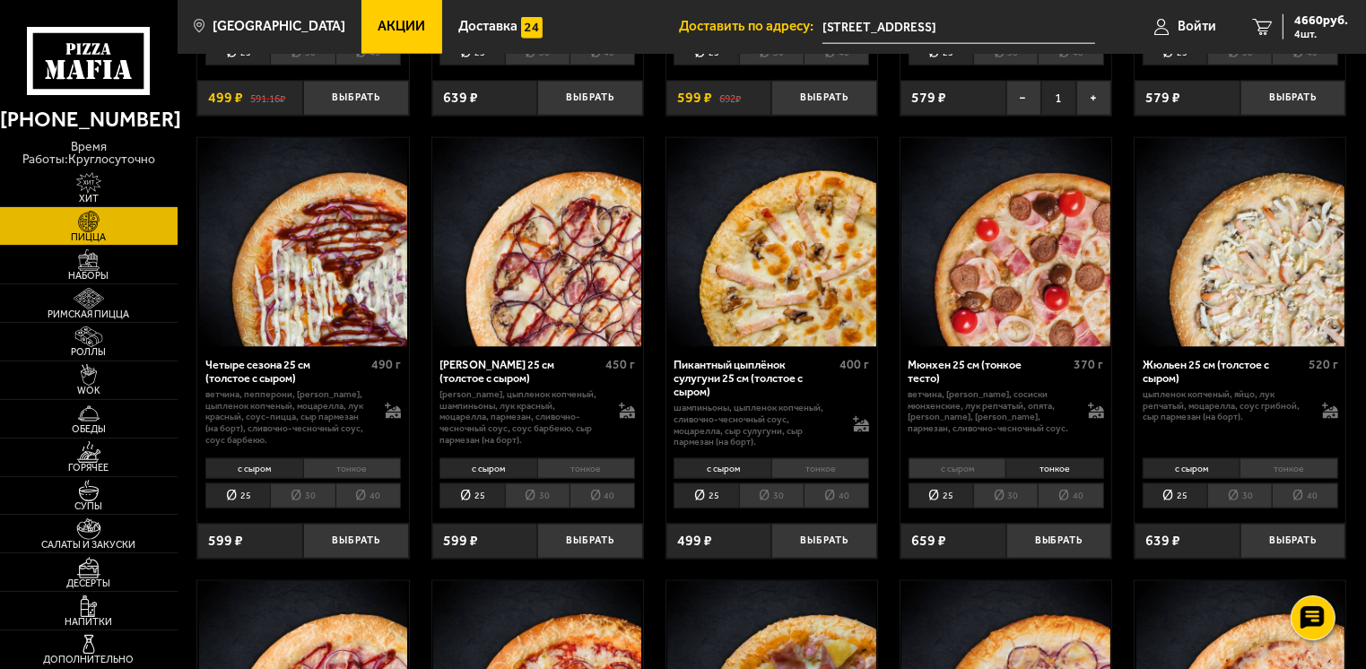
click at [952, 468] on li "с сыром" at bounding box center [957, 468] width 97 height 21
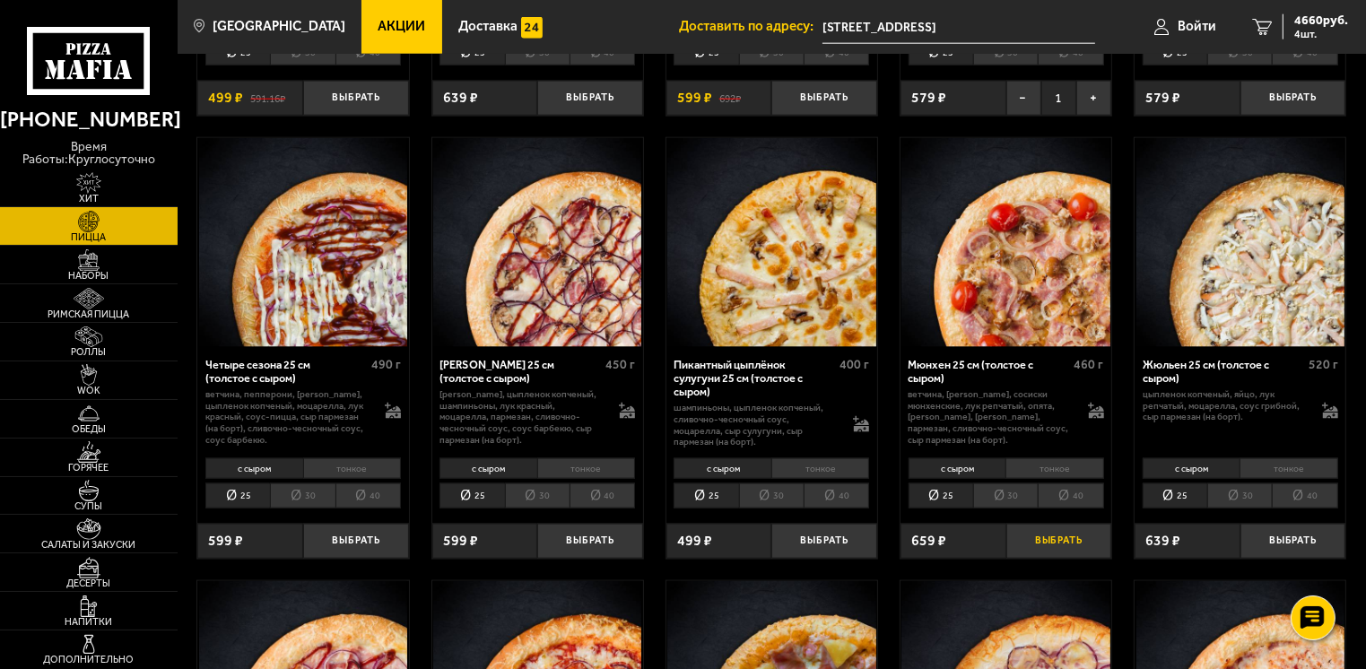
click at [1059, 543] on button "Выбрать" at bounding box center [1059, 541] width 106 height 35
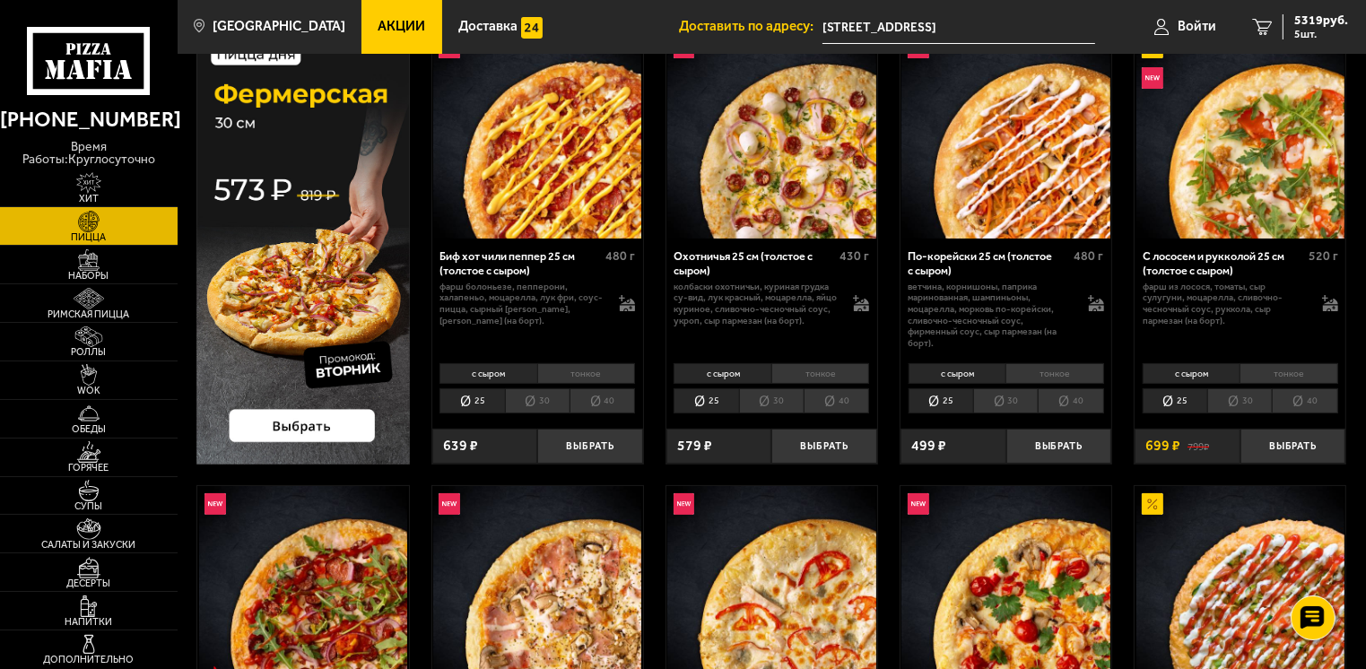
scroll to position [90, 0]
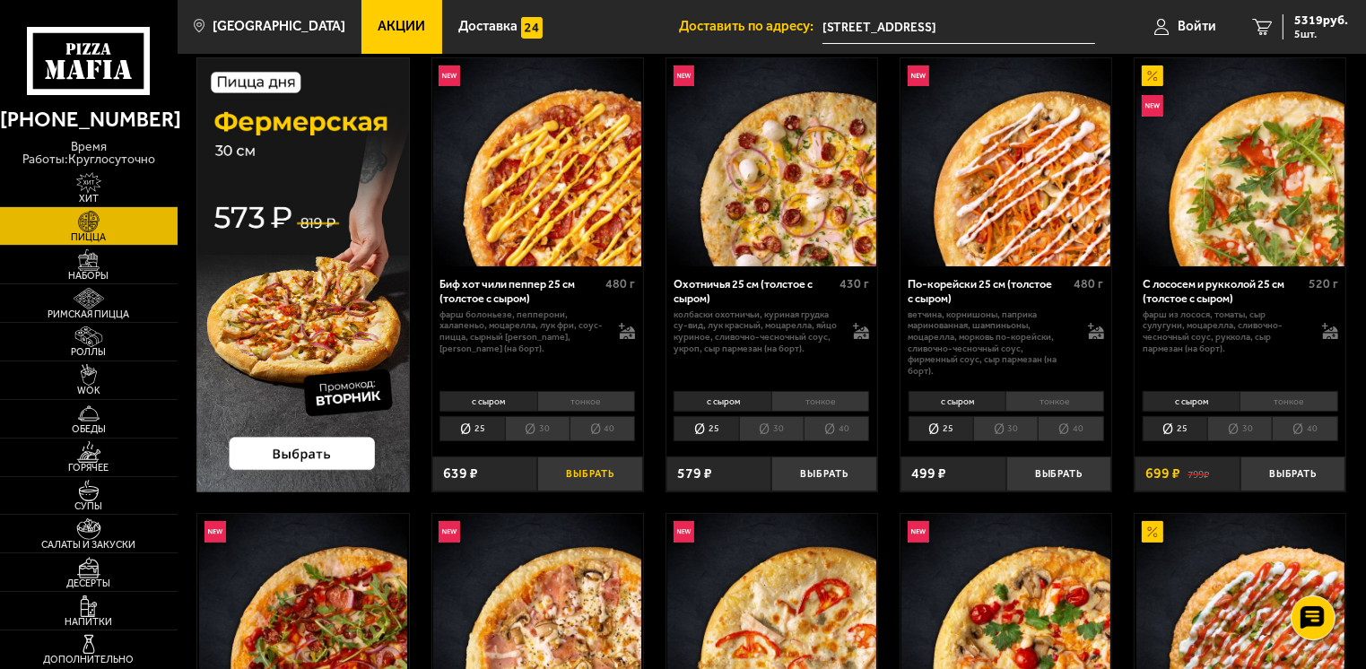
click at [585, 477] on button "Выбрать" at bounding box center [590, 474] width 106 height 35
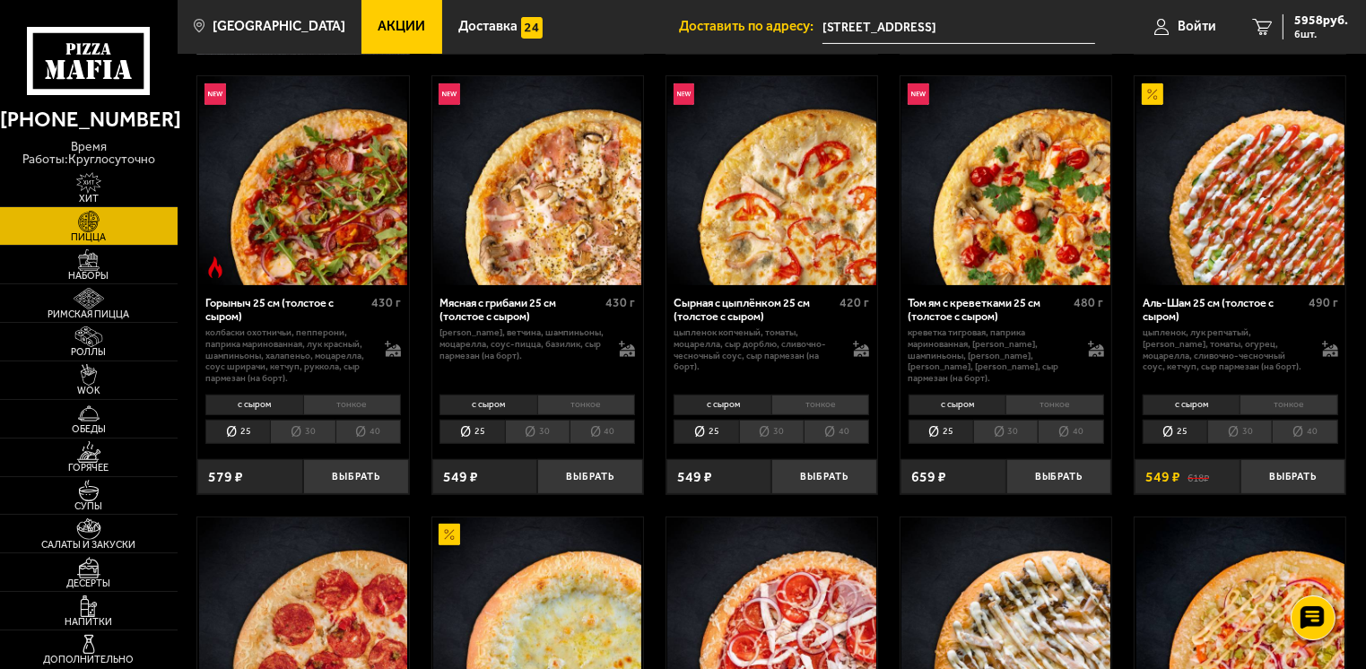
scroll to position [538, 0]
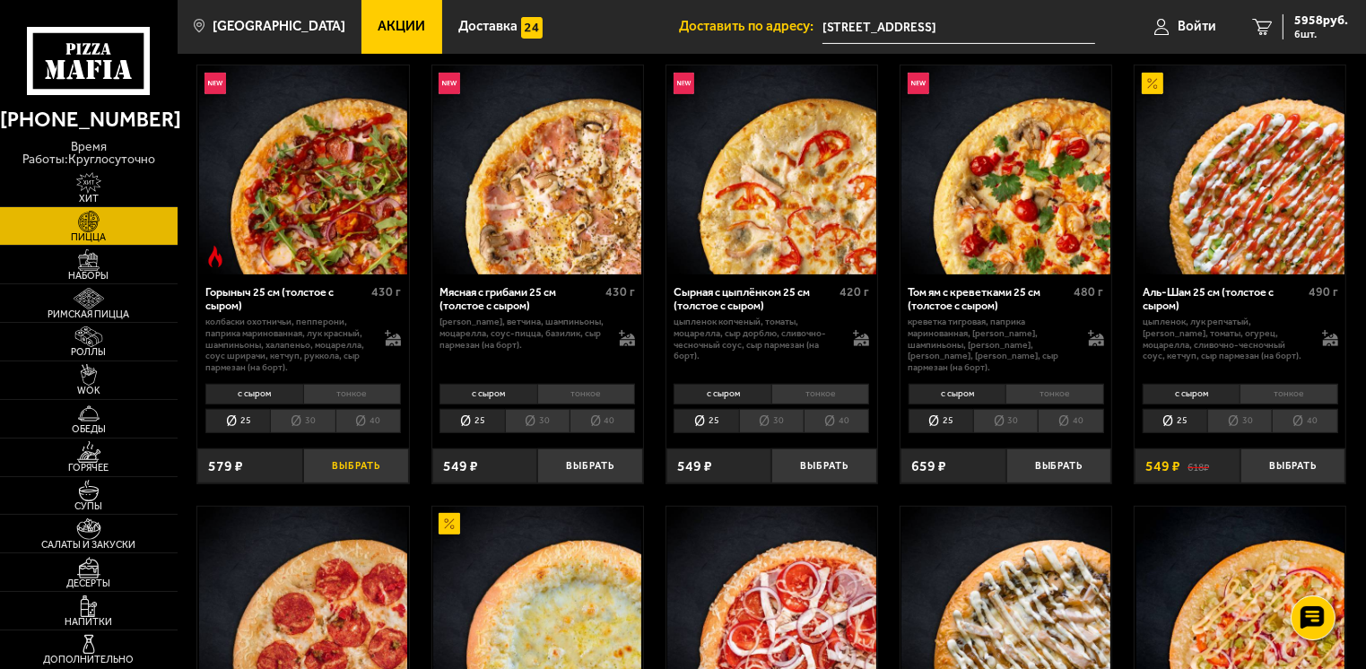
click at [367, 469] on button "Выбрать" at bounding box center [356, 465] width 106 height 35
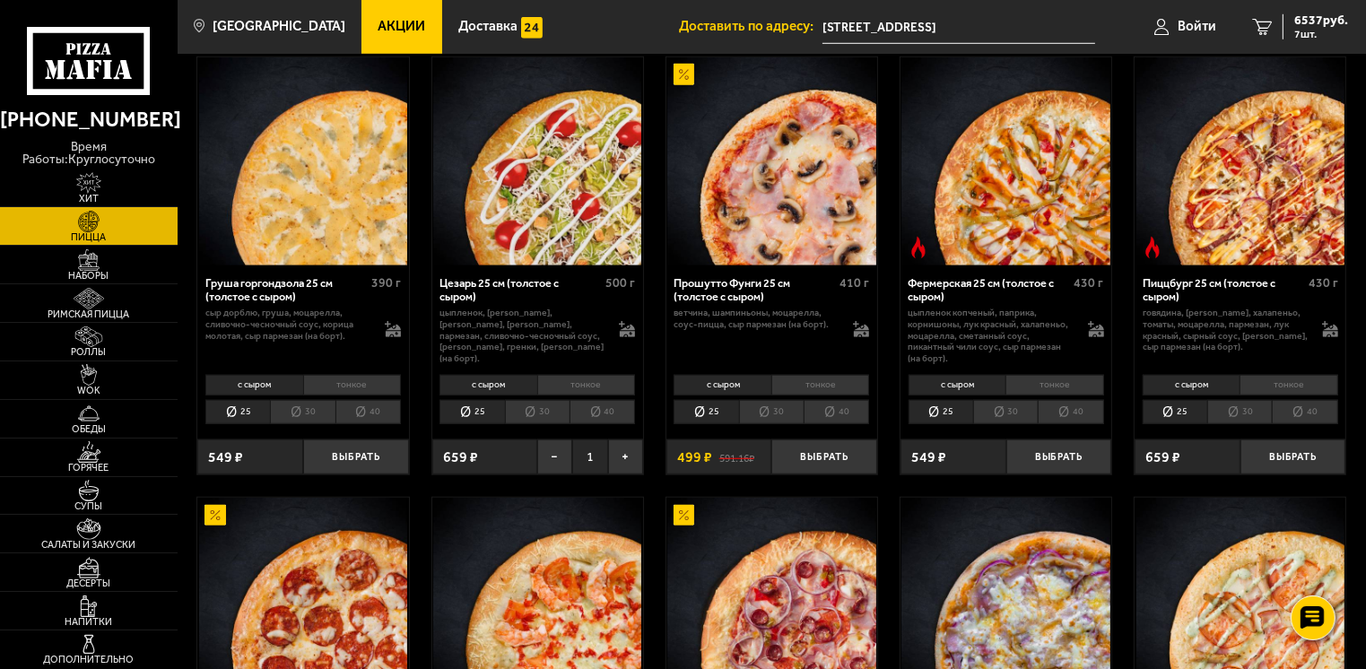
scroll to position [1345, 0]
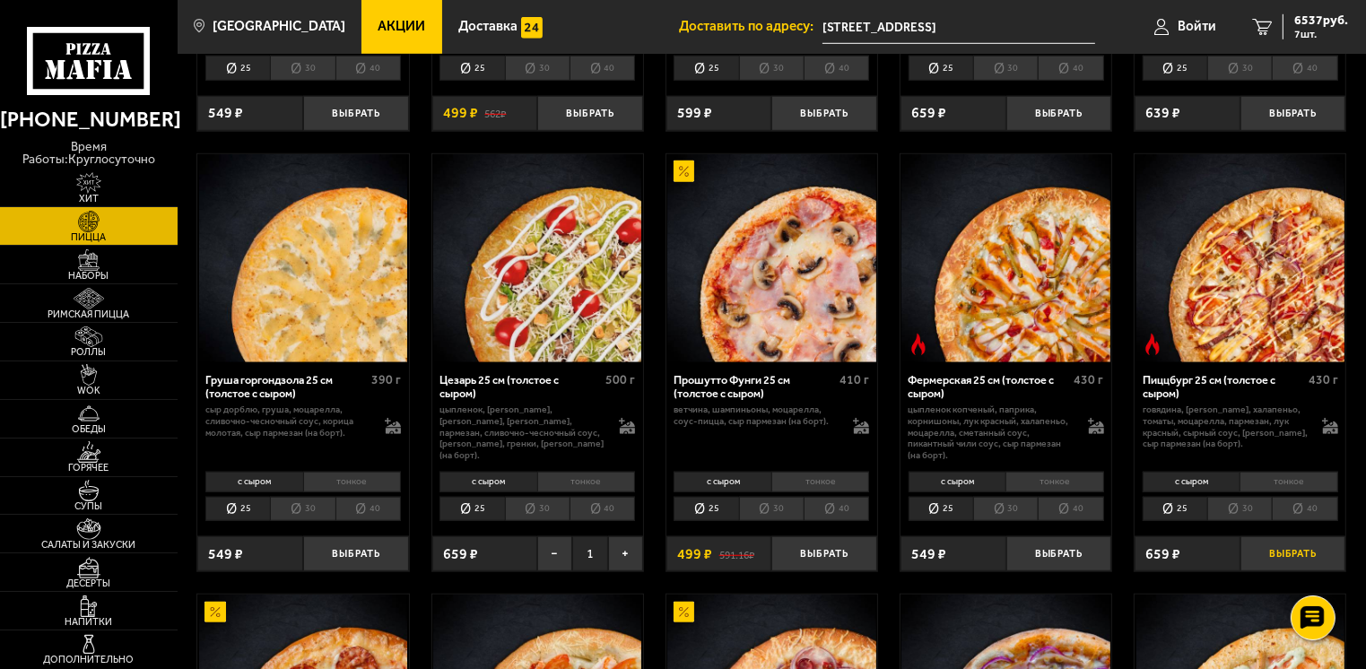
click at [1279, 558] on button "Выбрать" at bounding box center [1294, 553] width 106 height 35
click at [1306, 29] on span "8 шт." at bounding box center [1321, 34] width 54 height 11
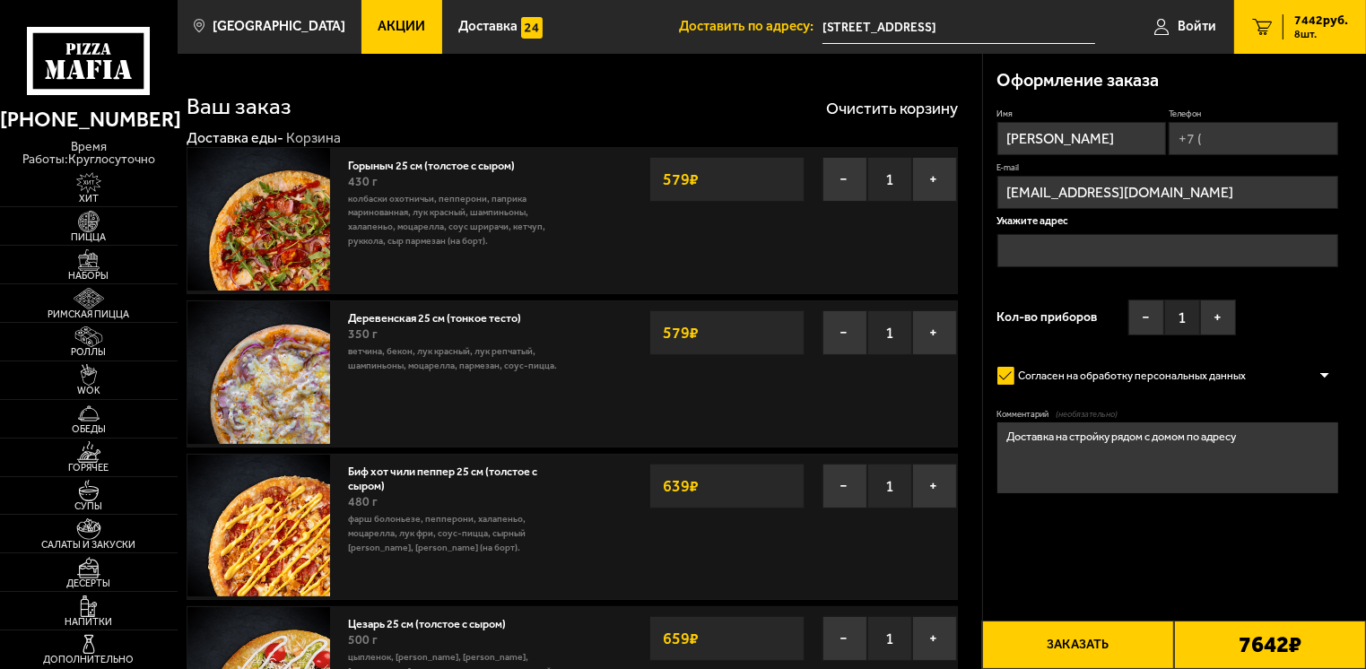
type input "[STREET_ADDRESS]"
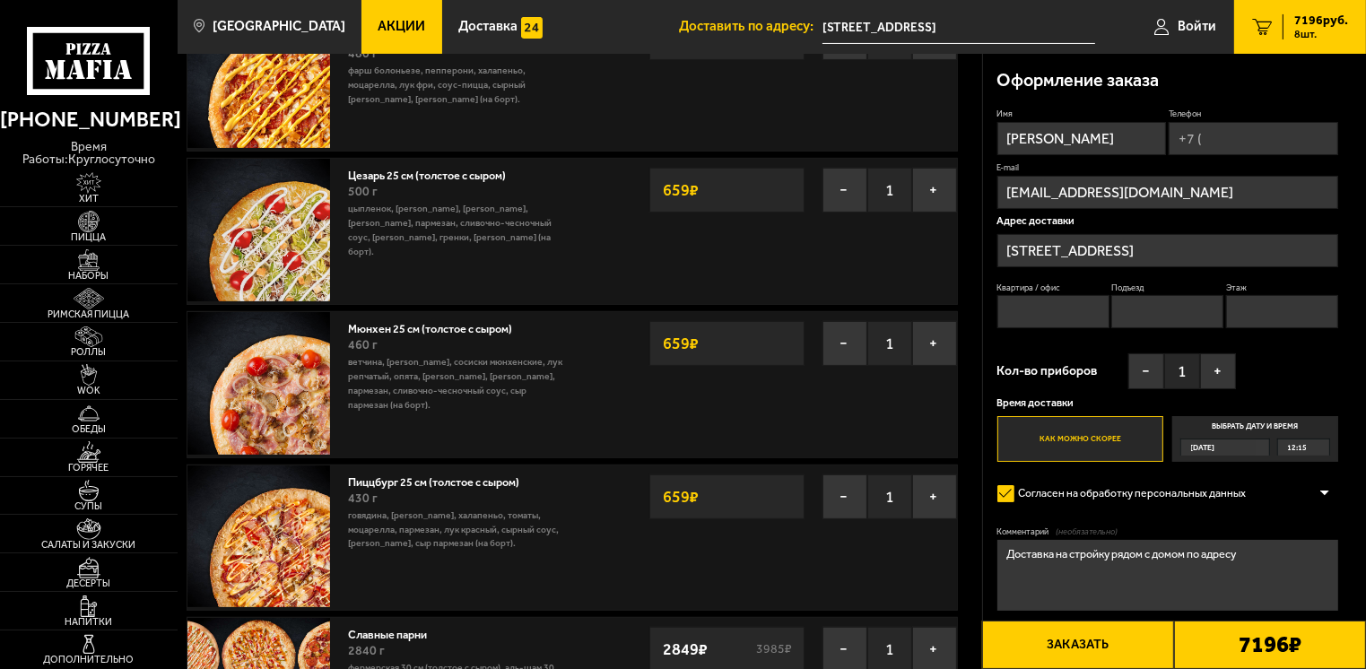
scroll to position [538, 0]
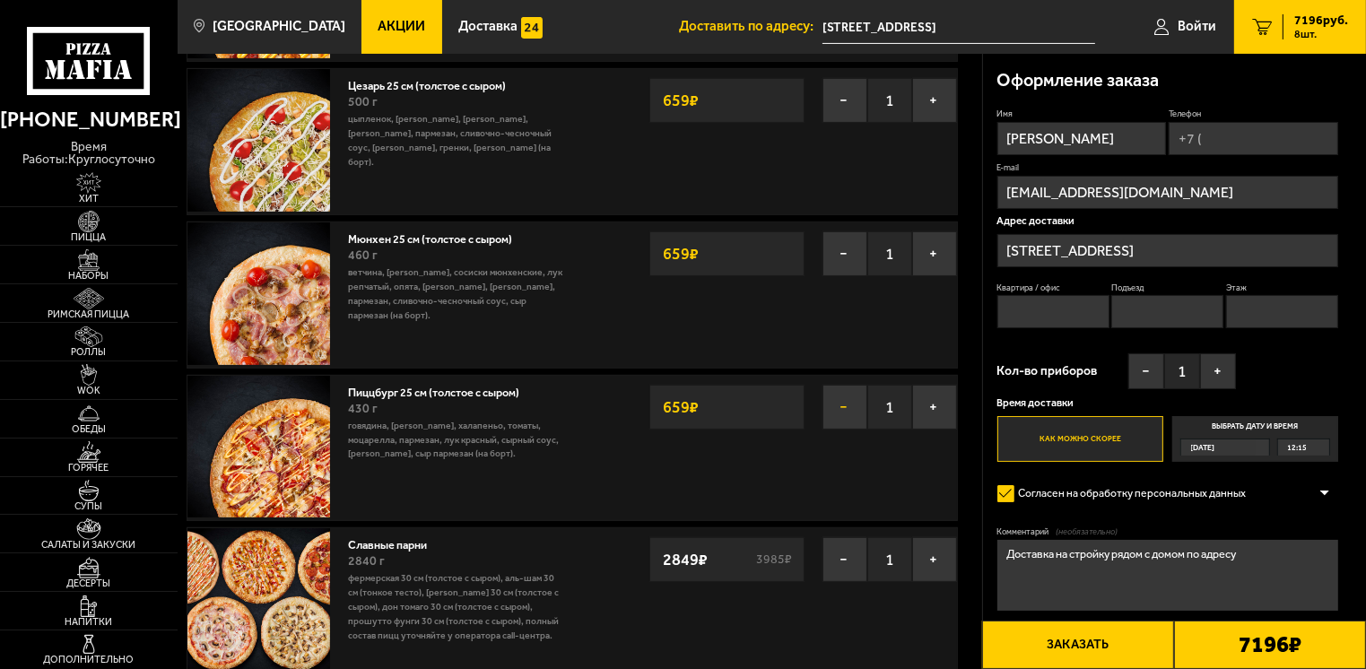
click at [844, 407] on button "−" at bounding box center [845, 407] width 45 height 45
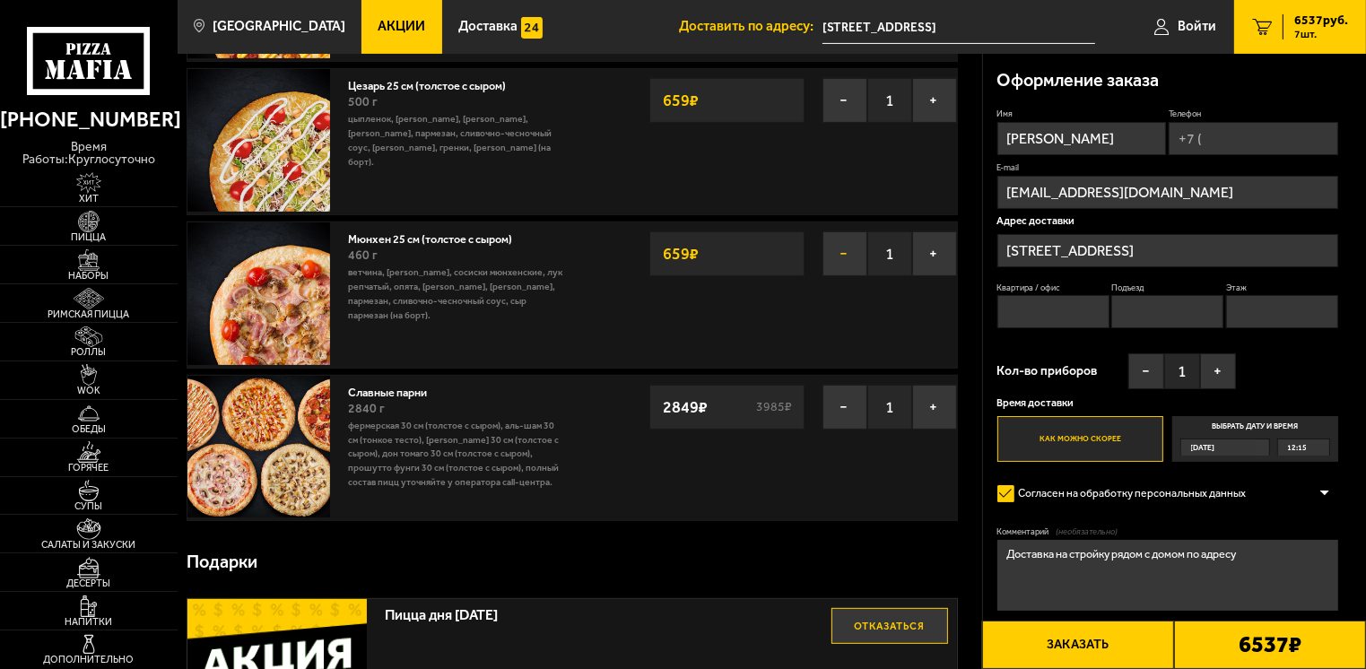
click at [845, 249] on button "−" at bounding box center [845, 253] width 45 height 45
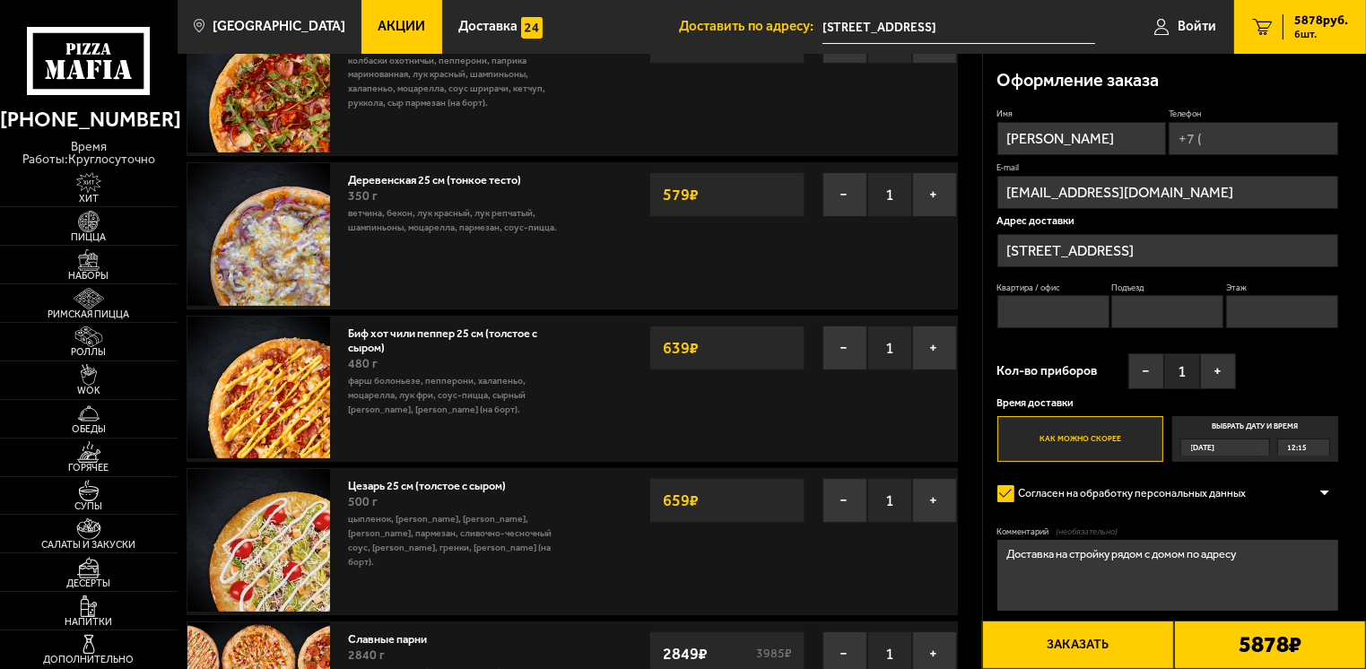
scroll to position [269, 0]
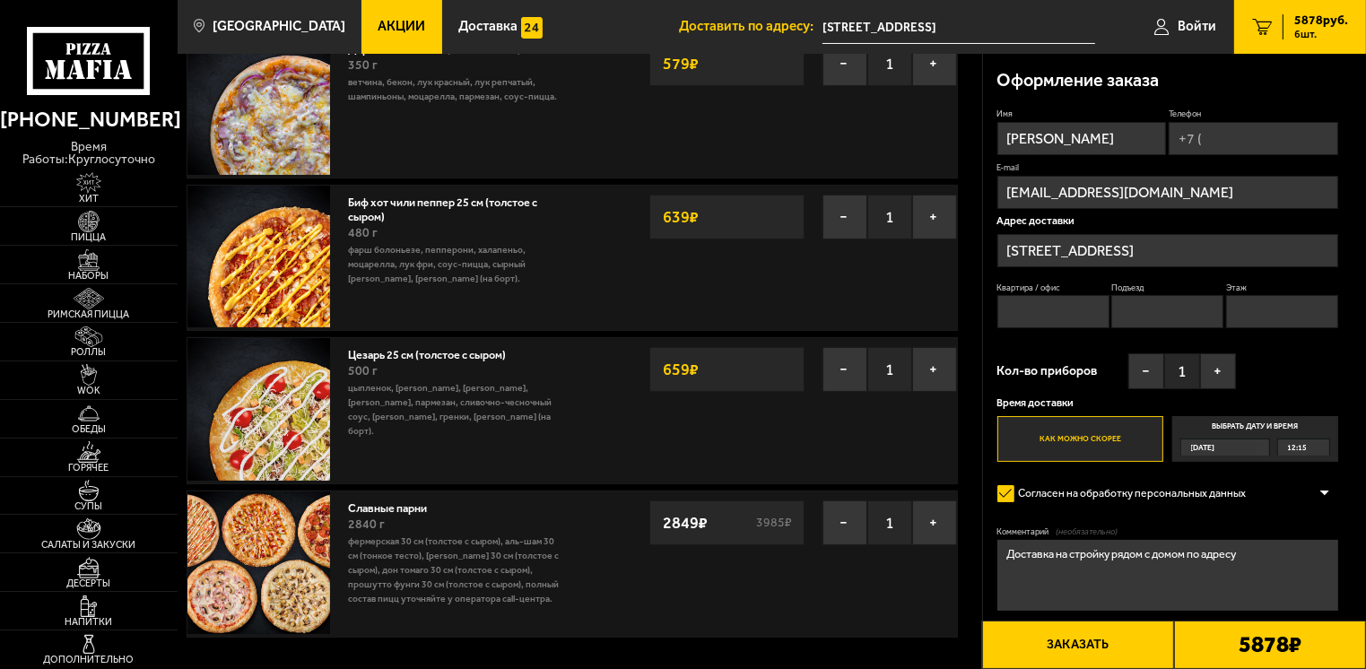
click at [1261, 562] on textarea "Доставка на стройку рядом с домом по адресу" at bounding box center [1168, 575] width 342 height 71
type textarea "Доставка на стройку рядом с домом по адресу в заказе. Подъехать к офису продаж."
click at [1083, 645] on button "Заказать" at bounding box center [1078, 645] width 192 height 48
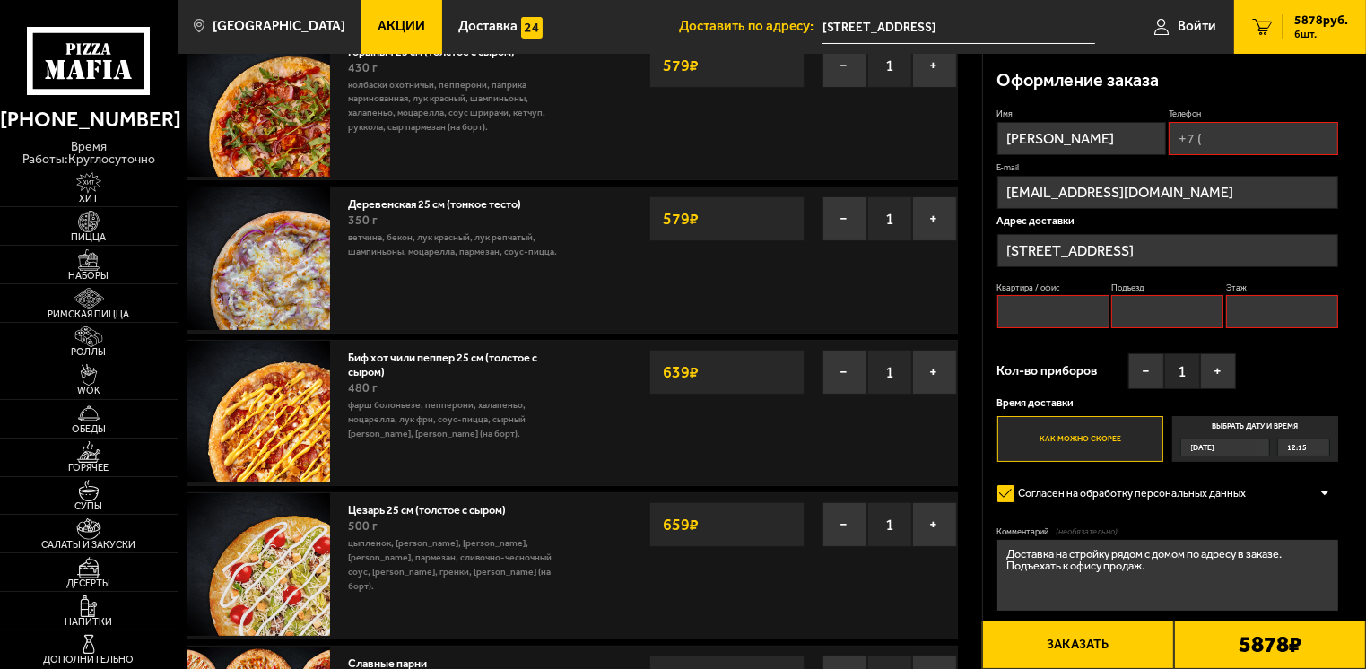
scroll to position [0, 0]
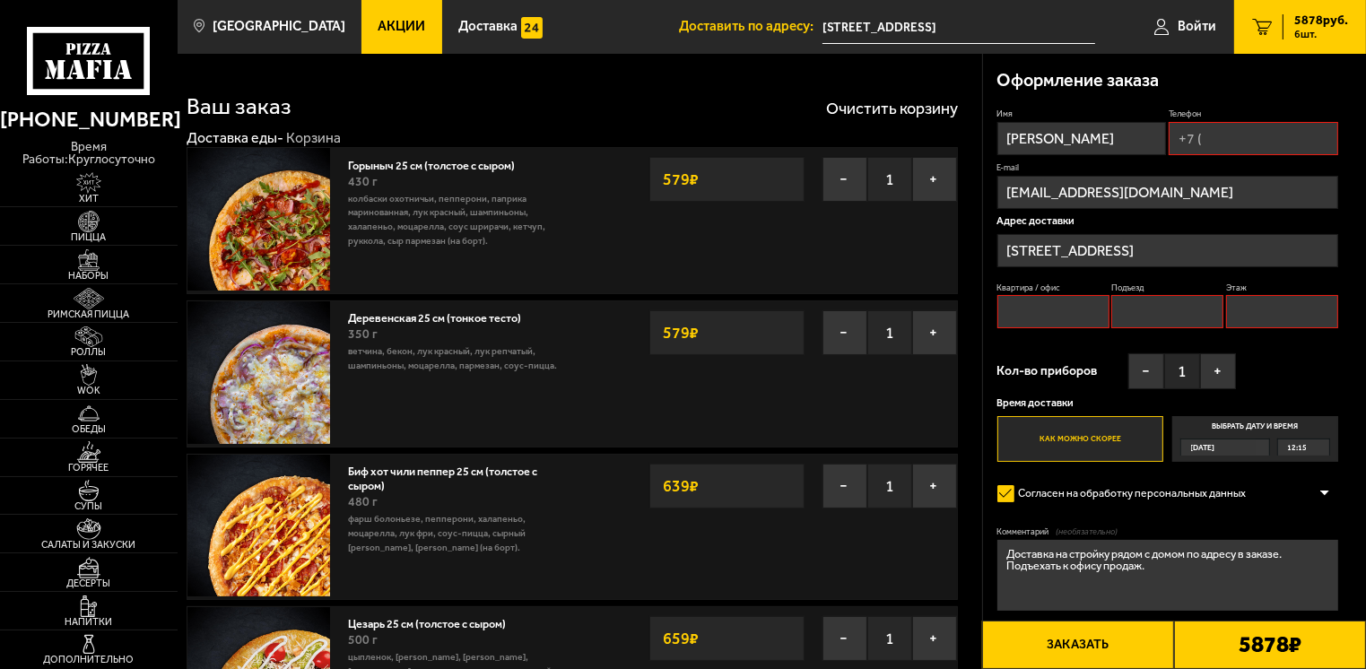
click at [1233, 143] on input "Телефон" at bounding box center [1254, 138] width 170 height 33
type input "+7 (921) 338-27-47"
type input "0"
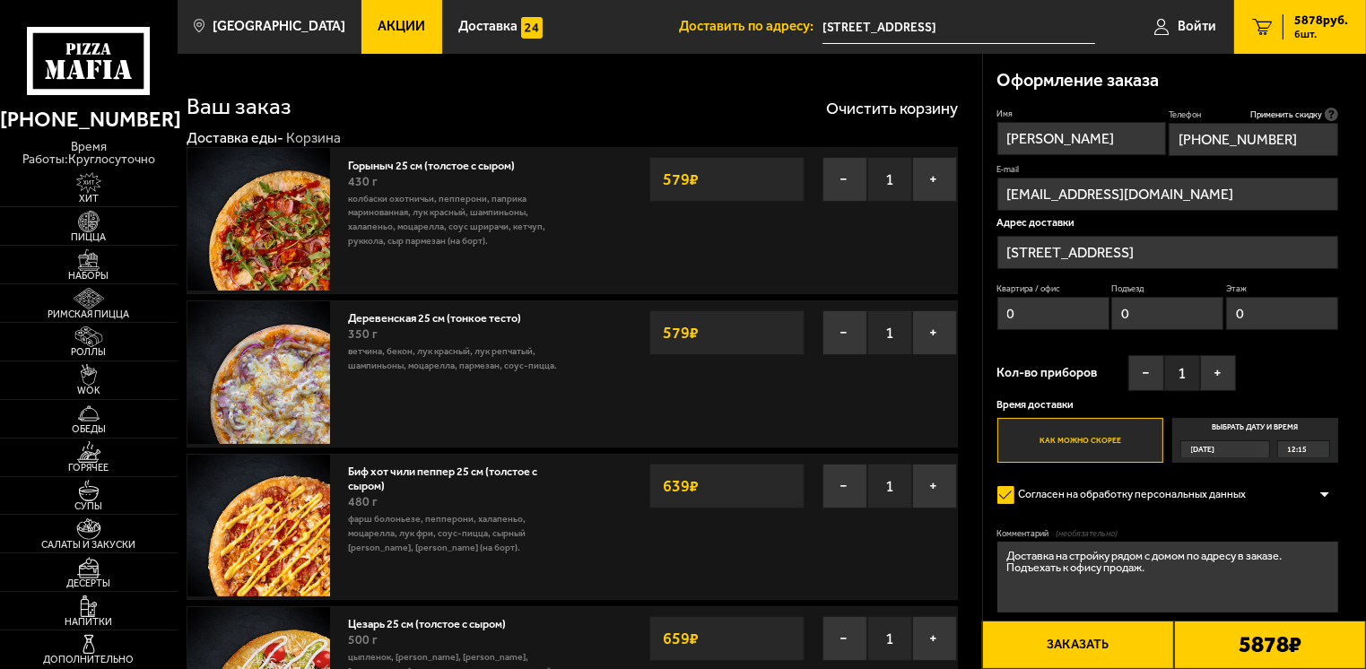
click at [1076, 651] on button "Заказать" at bounding box center [1078, 645] width 192 height 48
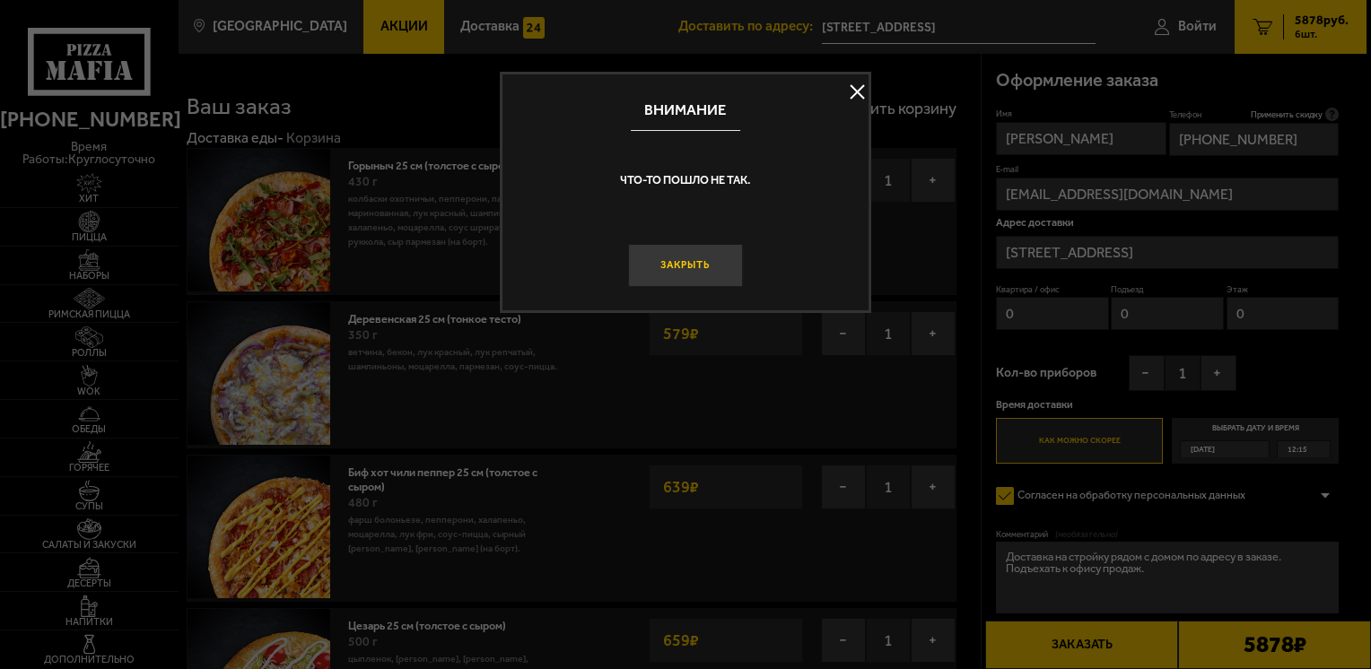
click at [701, 275] on button "Закрыть" at bounding box center [685, 265] width 114 height 43
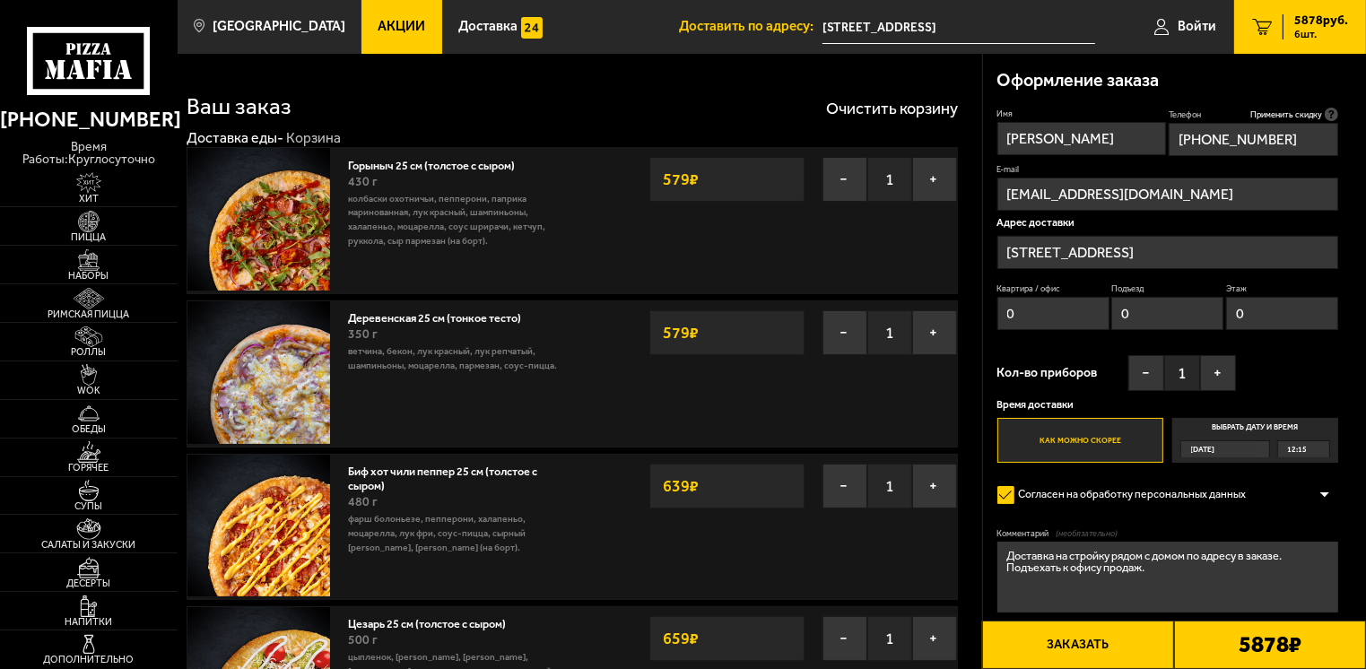
click at [1085, 440] on label "Как можно скорее" at bounding box center [1080, 441] width 167 height 46
click at [0, 0] on input "Как можно скорее" at bounding box center [0, 0] width 0 height 0
click at [1246, 431] on label "Выбрать дату и время Сегодня 12:15" at bounding box center [1255, 441] width 167 height 46
click at [0, 0] on input "Выбрать дату и время Сегодня 12:15" at bounding box center [0, 0] width 0 height 0
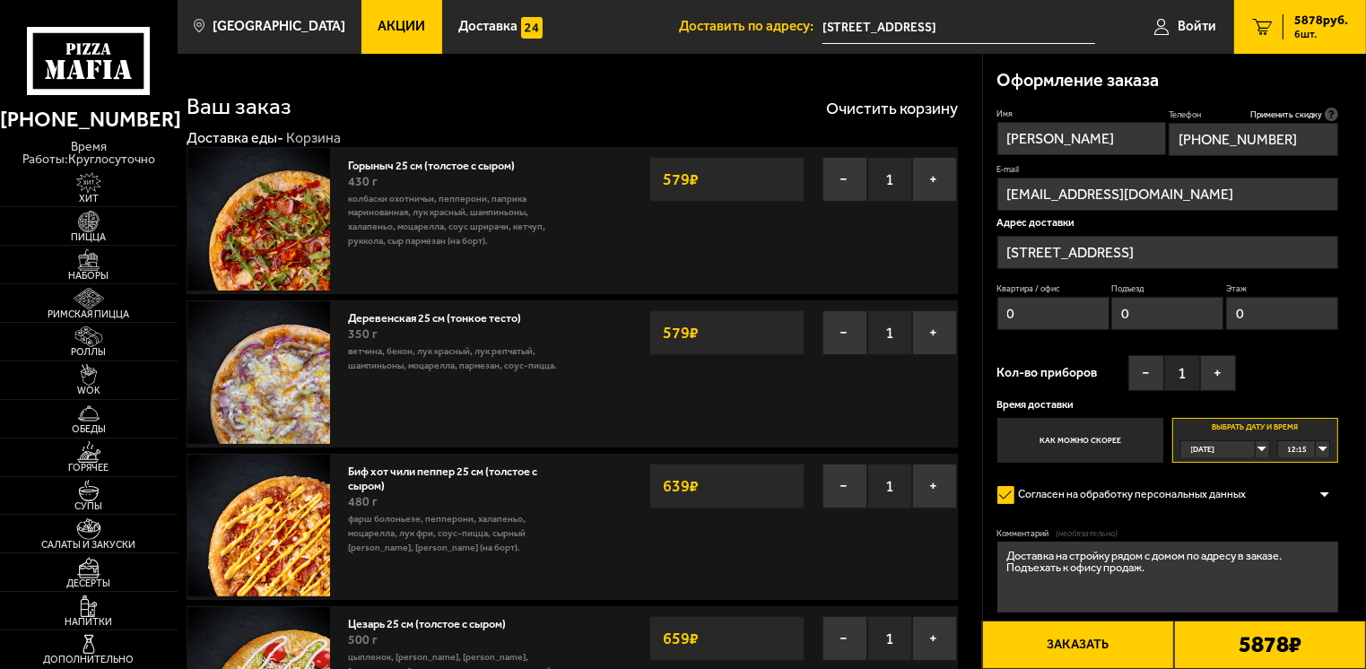
click at [1092, 447] on label "Как можно скорее" at bounding box center [1080, 441] width 167 height 46
click at [0, 0] on input "Как можно скорее" at bounding box center [0, 0] width 0 height 0
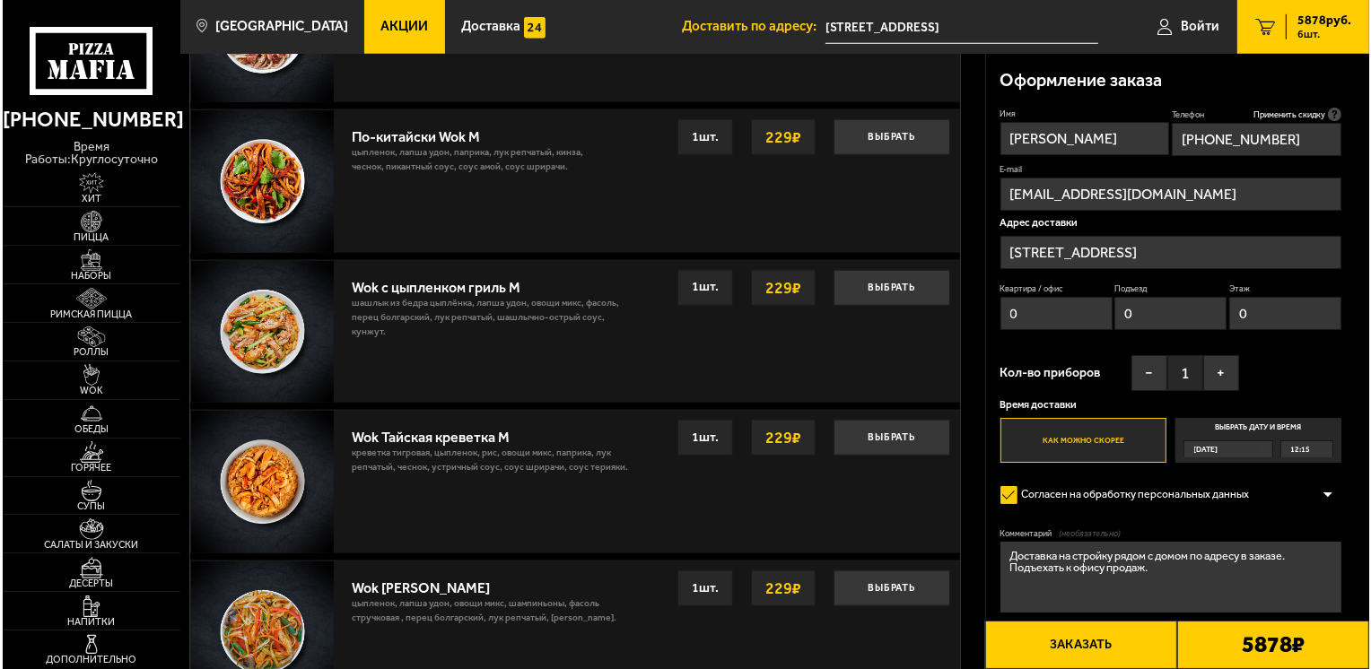
scroll to position [1435, 0]
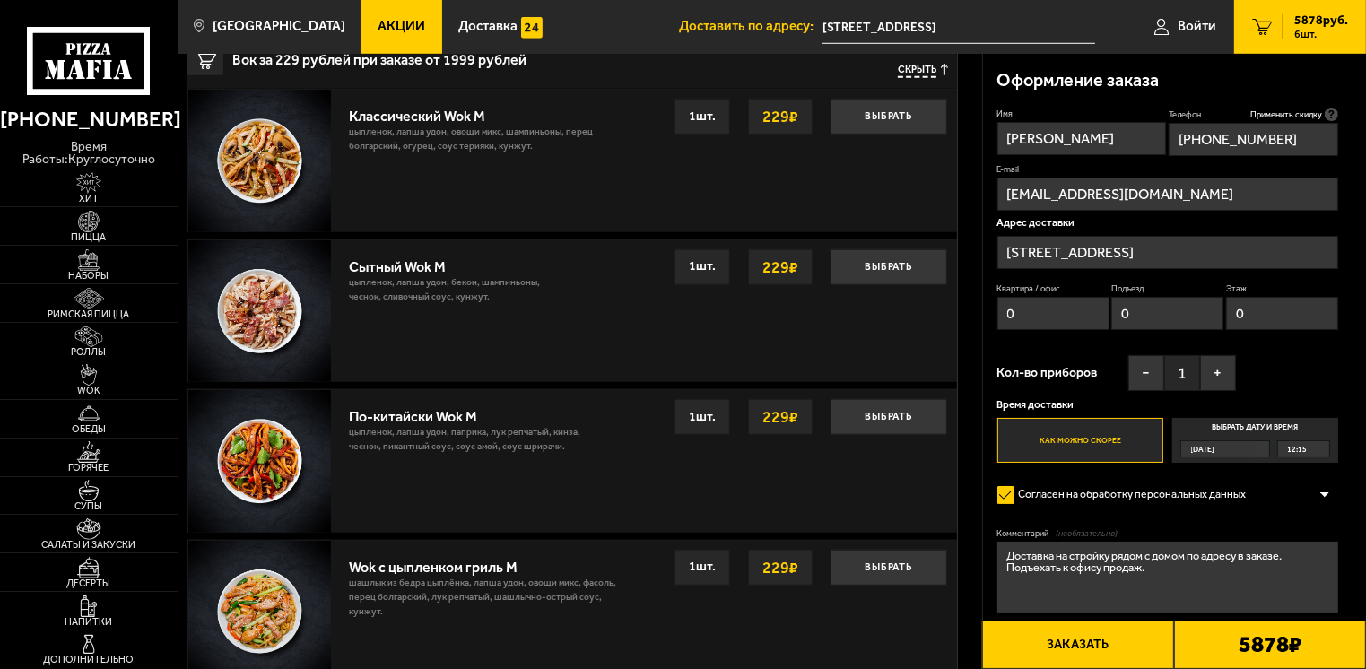
click at [1080, 651] on button "Заказать" at bounding box center [1078, 645] width 192 height 48
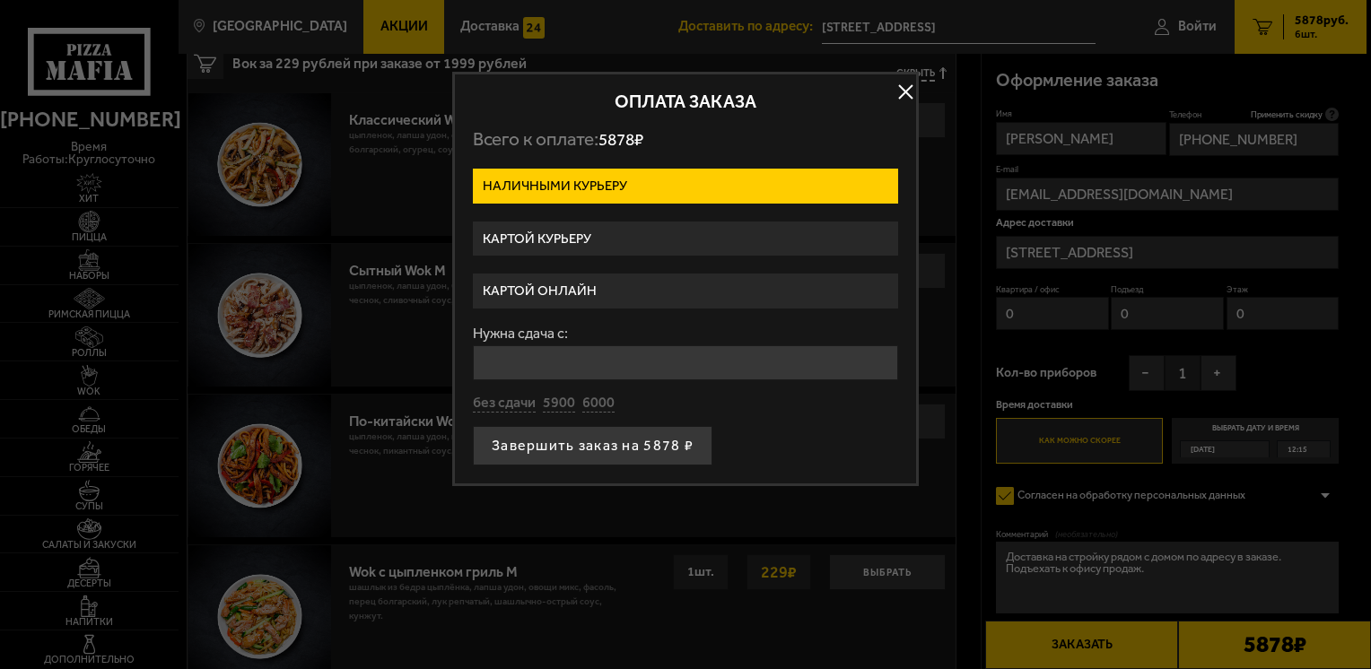
click at [558, 237] on label "Картой курьеру" at bounding box center [685, 239] width 425 height 35
click at [0, 0] on input "Картой курьеру" at bounding box center [0, 0] width 0 height 0
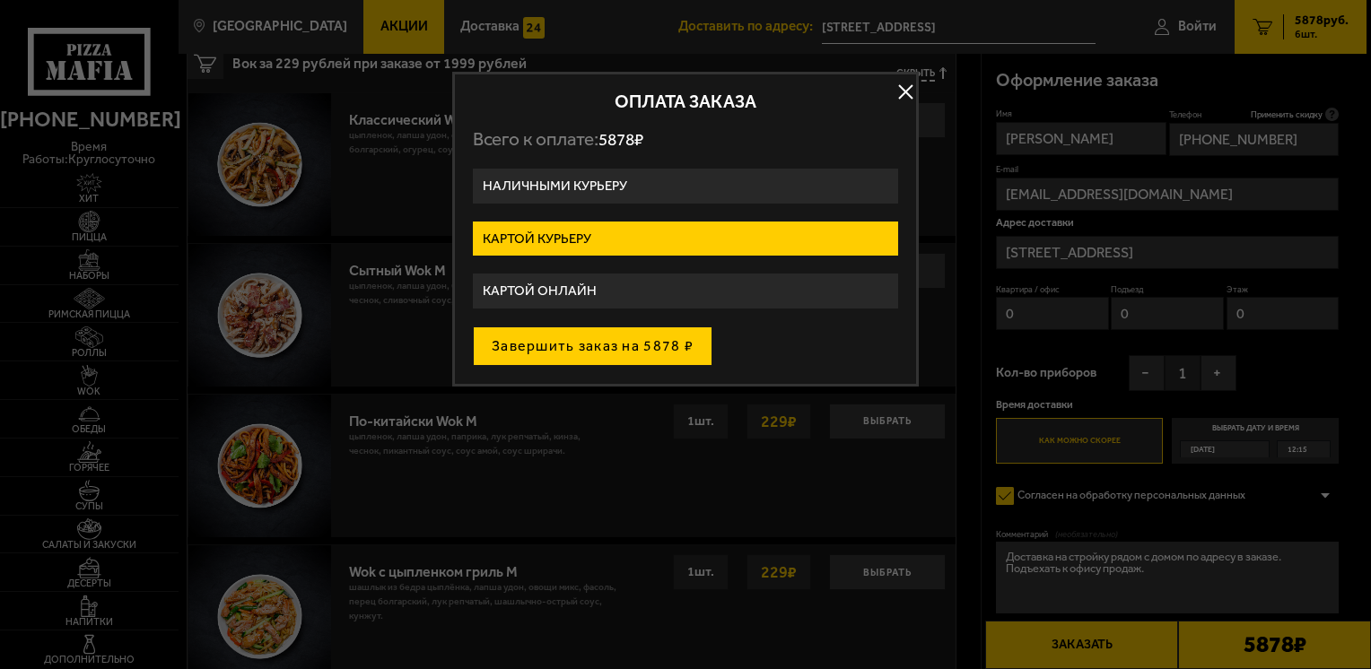
click at [608, 351] on button "Завершить заказ на 5878 ₽" at bounding box center [592, 345] width 239 height 39
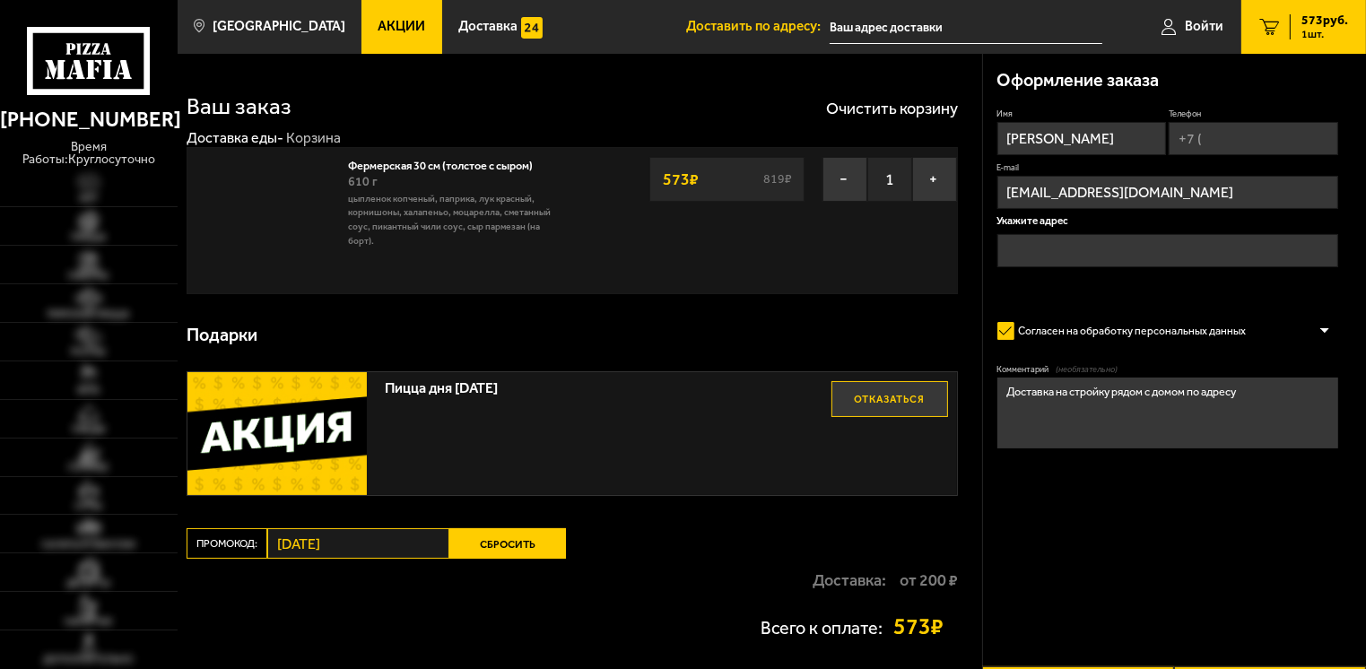
type input "Россия, Ленинградская область, Всеволожский район, деревня Новое Девяткино, Гла…"
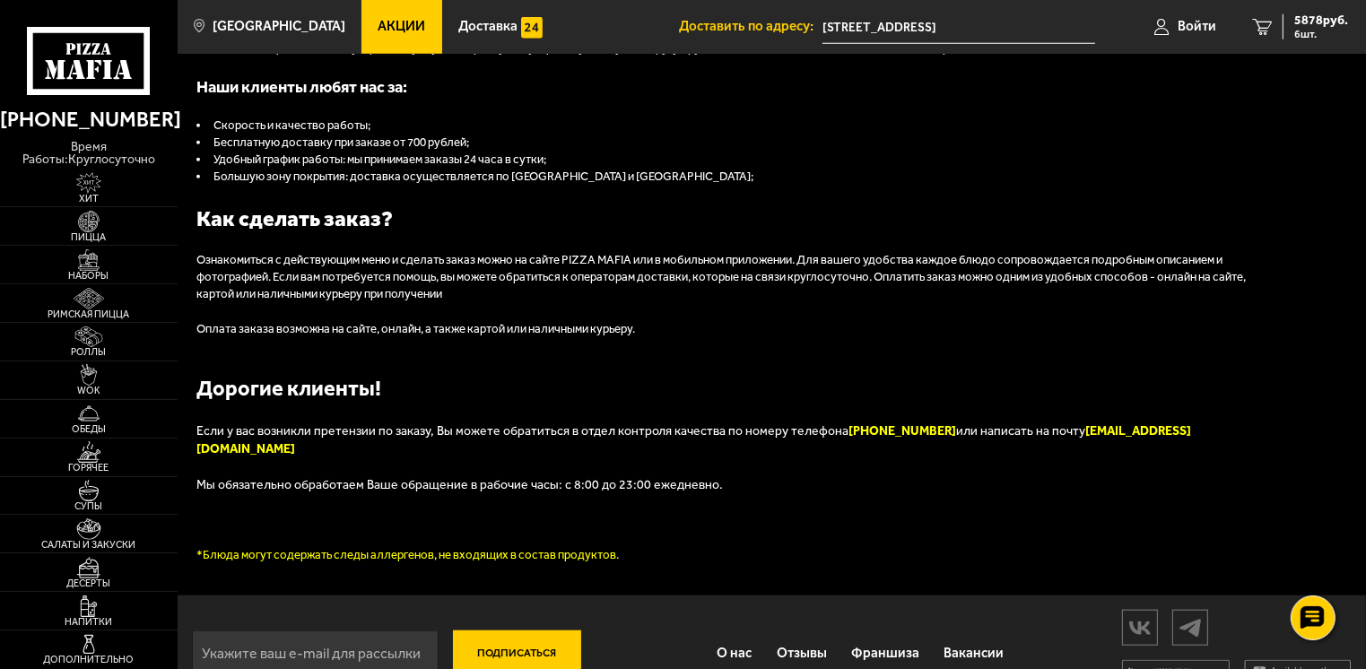
scroll to position [1778, 0]
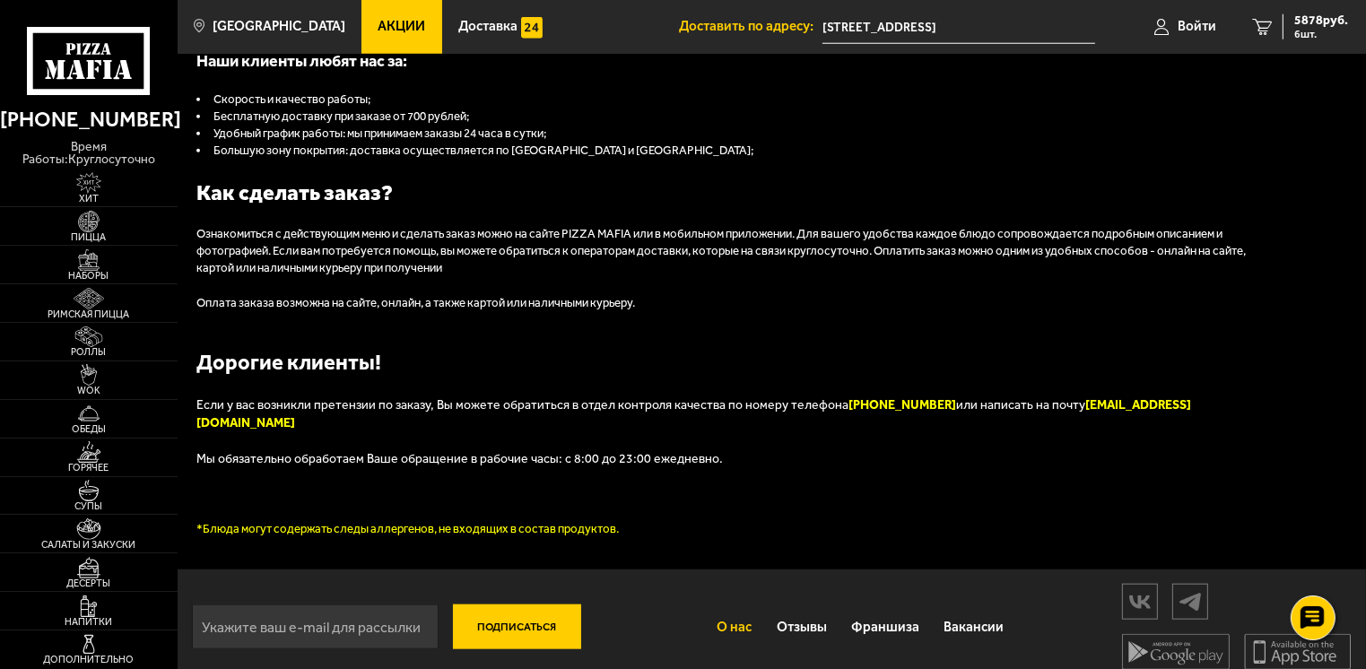
click at [739, 611] on link "О нас" at bounding box center [734, 628] width 59 height 47
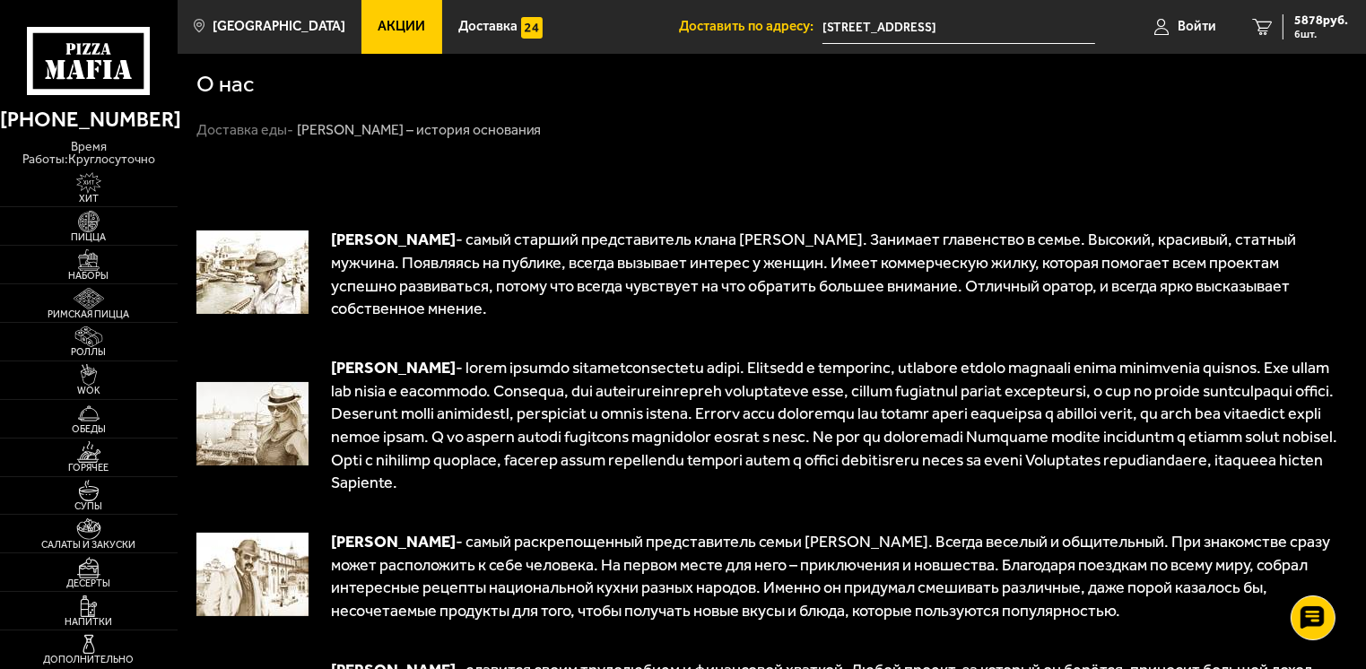
click at [86, 71] on icon at bounding box center [88, 61] width 123 height 68
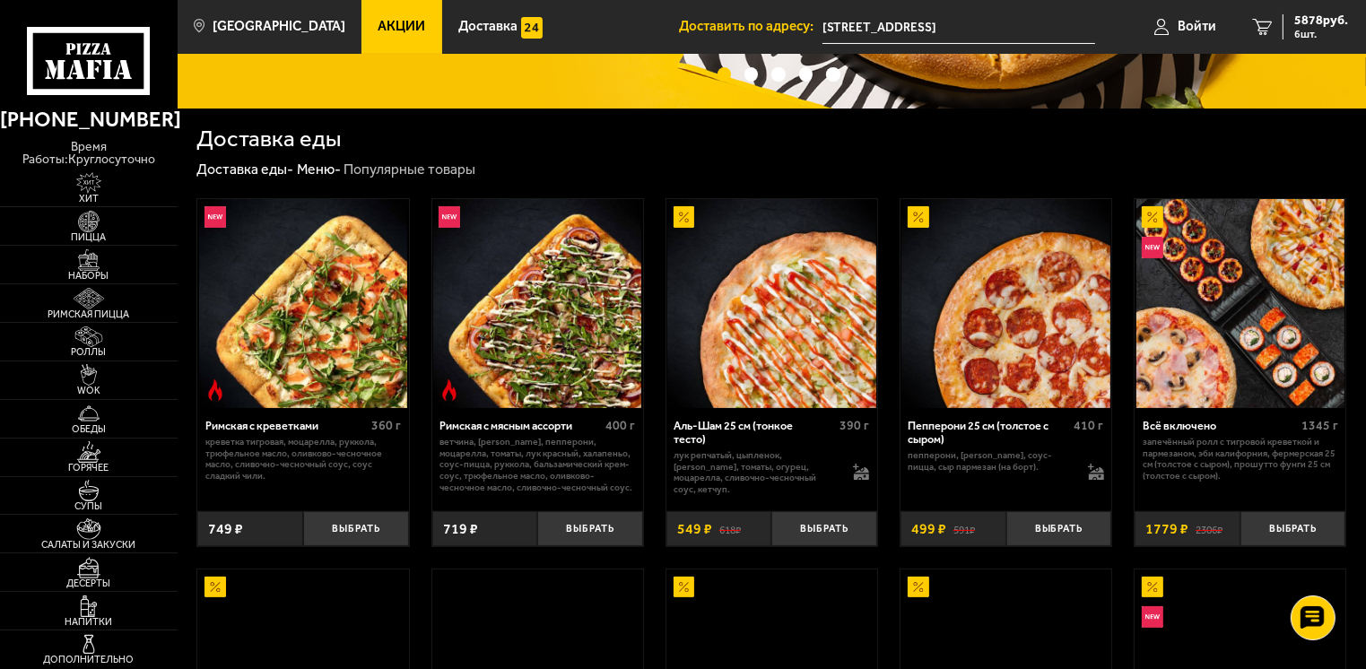
scroll to position [448, 0]
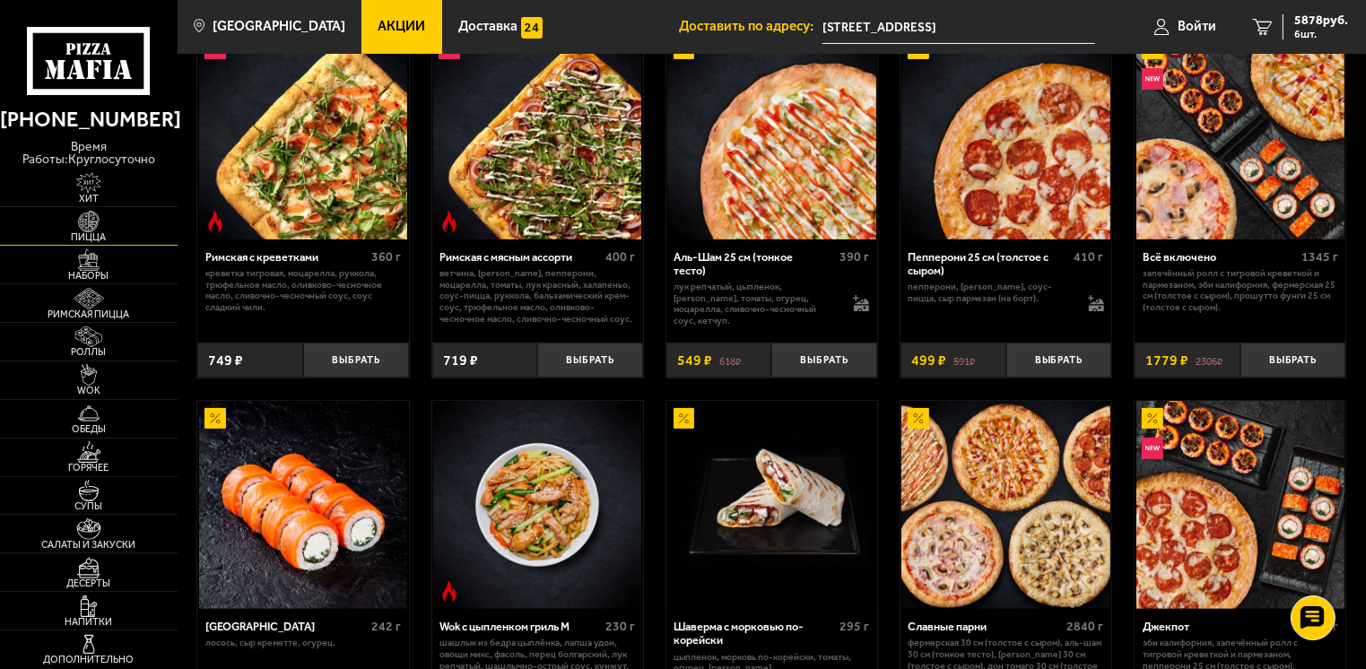
click at [100, 217] on img at bounding box center [89, 222] width 55 height 22
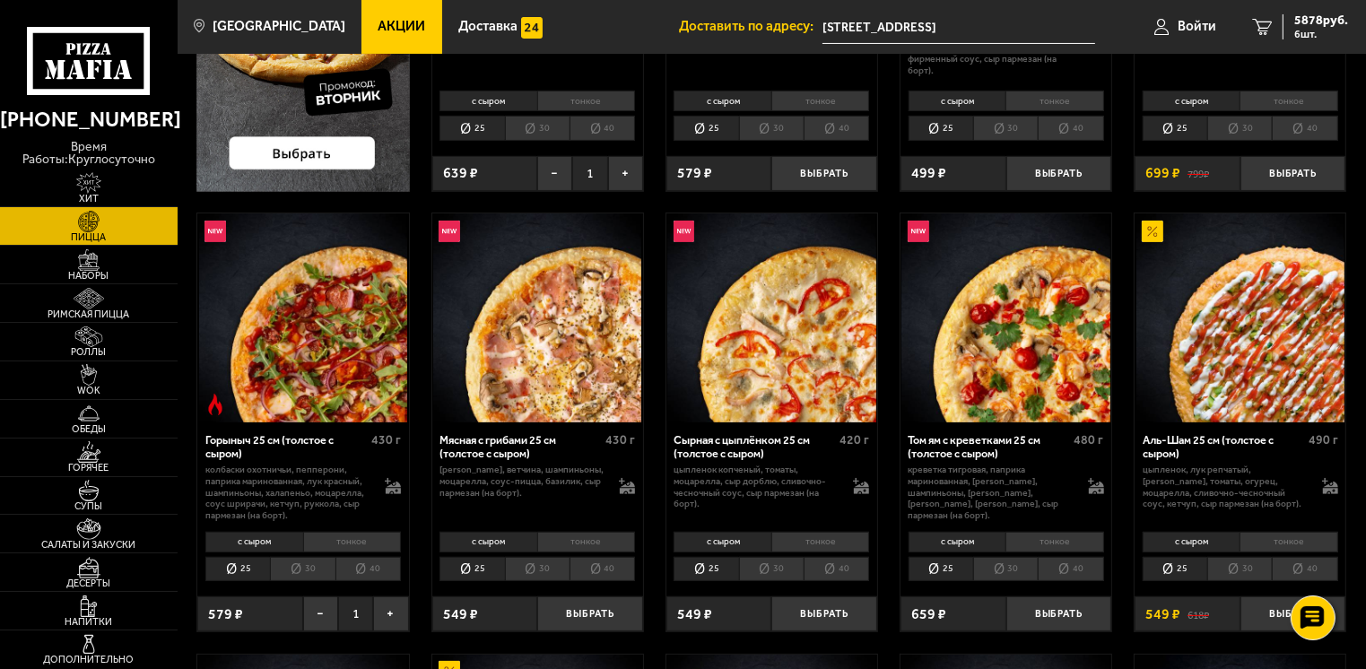
scroll to position [179, 0]
